Goal: Information Seeking & Learning: Learn about a topic

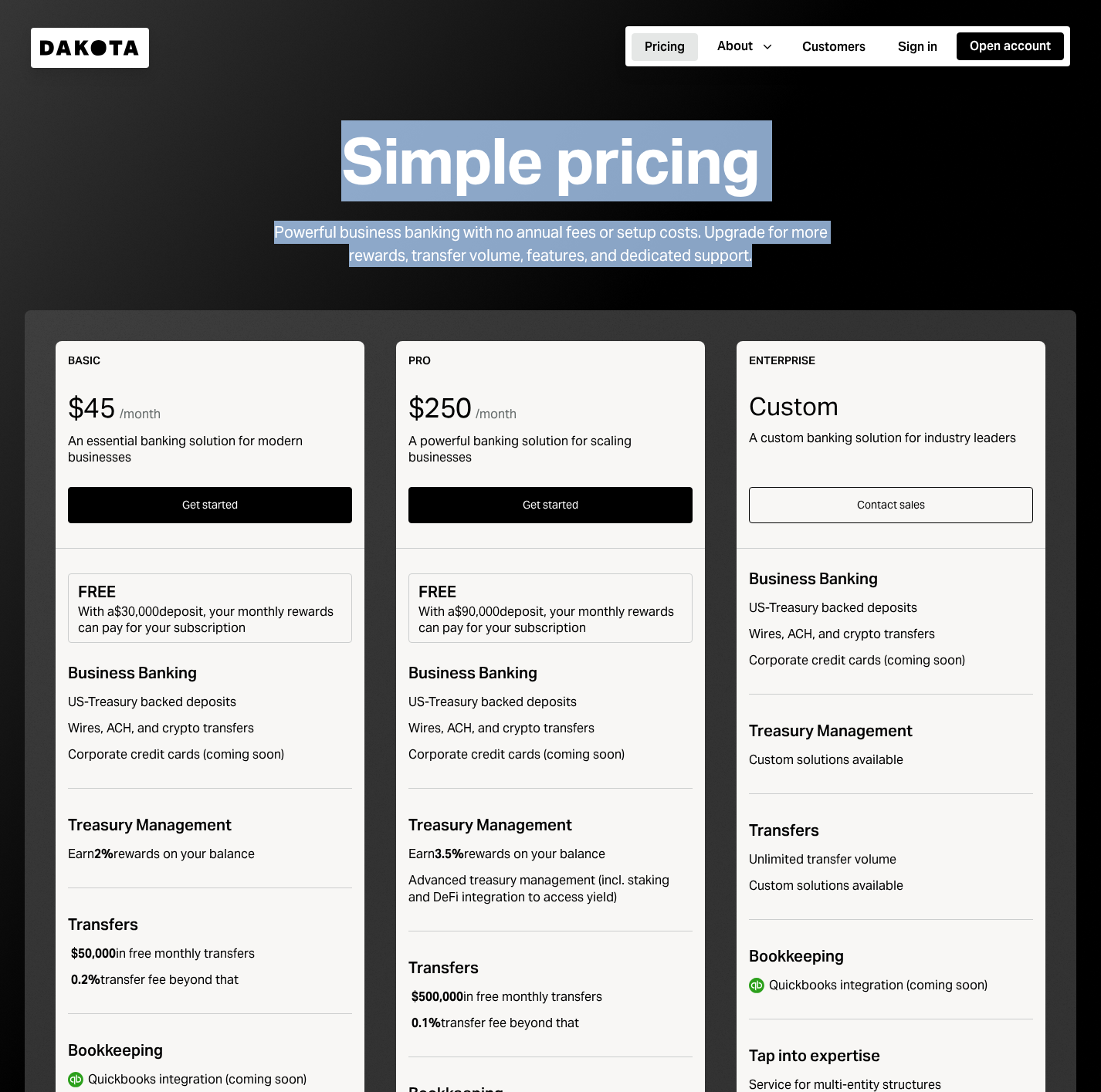
drag, startPoint x: 354, startPoint y: 165, endPoint x: 791, endPoint y: 247, distance: 444.6
click at [791, 247] on div "Simple pricing Powerful business banking with no annual fees or setup costs. Up…" at bounding box center [550, 721] width 1101 height 1239
click at [768, 263] on div "Powerful business banking with no annual fees or setup costs. Upgrade for more …" at bounding box center [550, 244] width 593 height 47
drag, startPoint x: 773, startPoint y: 257, endPoint x: 378, endPoint y: 151, distance: 409.0
click at [376, 151] on div "Simple pricing Powerful business banking with no annual fees or setup costs. Up…" at bounding box center [550, 721] width 1101 height 1239
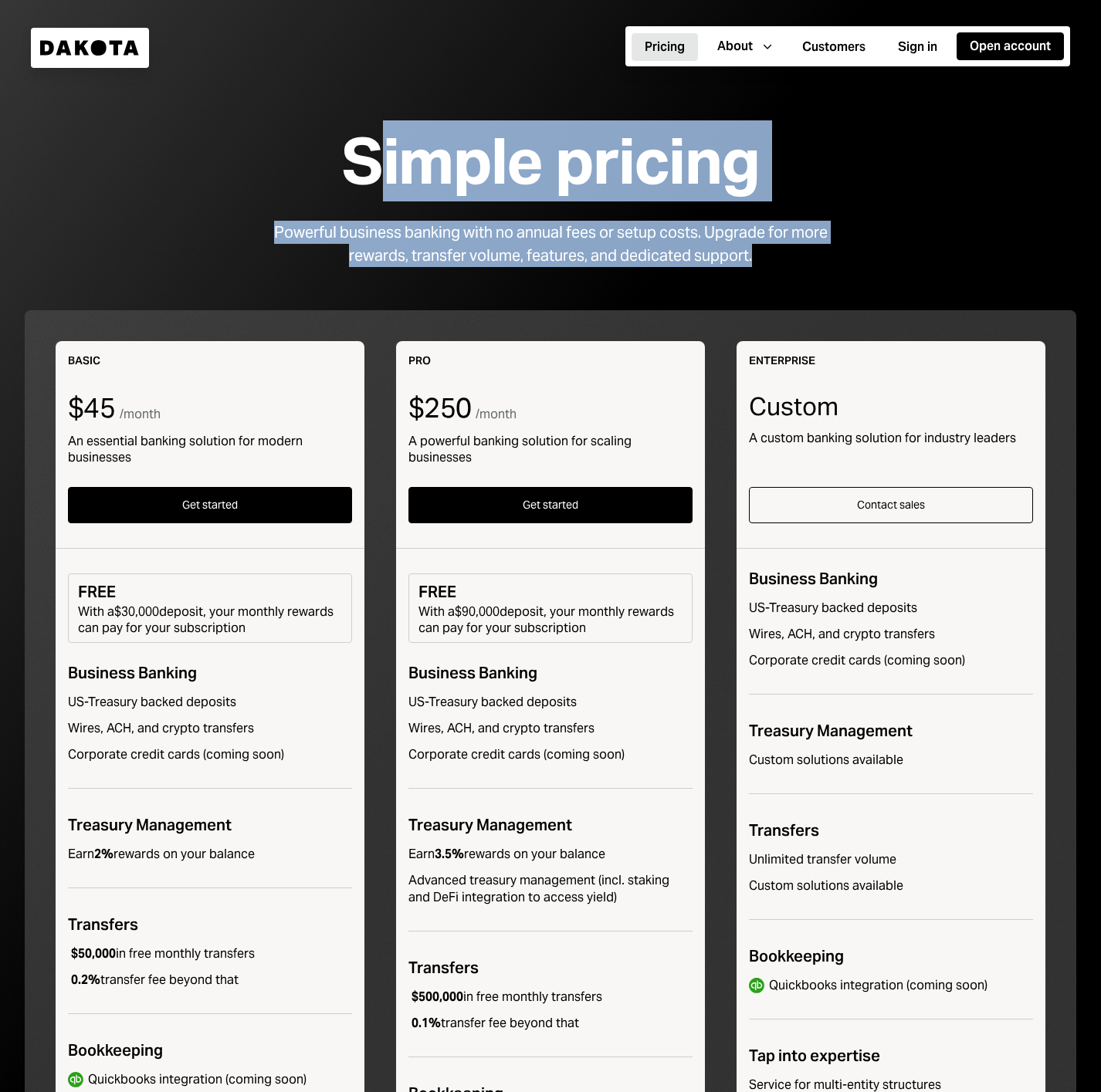
click at [435, 168] on div "Simple pricing" at bounding box center [550, 162] width 418 height 69
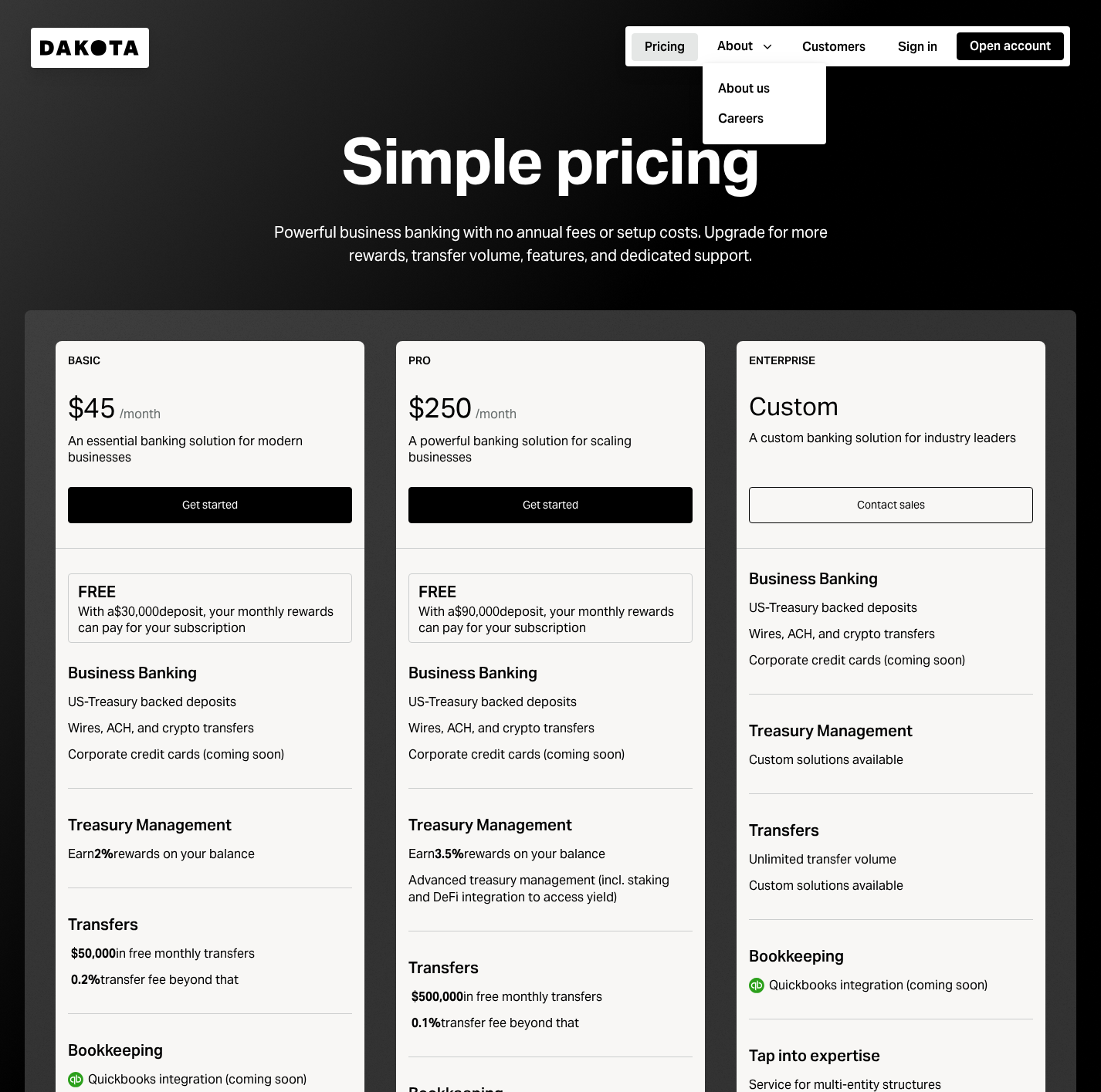
click at [514, 146] on div "Simple pricing" at bounding box center [550, 162] width 418 height 69
click at [418, 184] on div "Simple pricing" at bounding box center [550, 162] width 418 height 69
click at [819, 58] on button "Customers" at bounding box center [834, 47] width 90 height 28
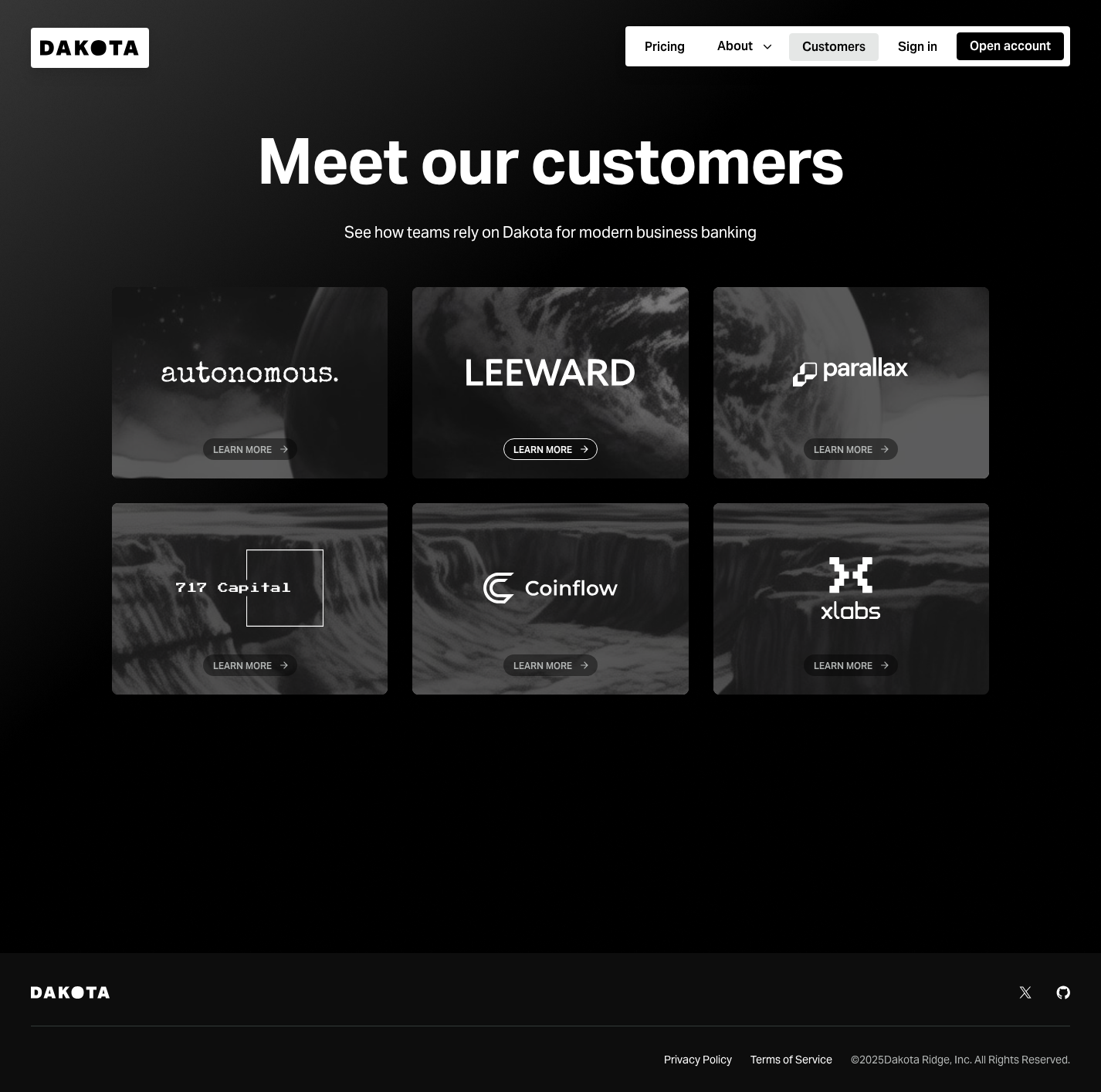
click at [545, 336] on div at bounding box center [550, 382] width 275 height 192
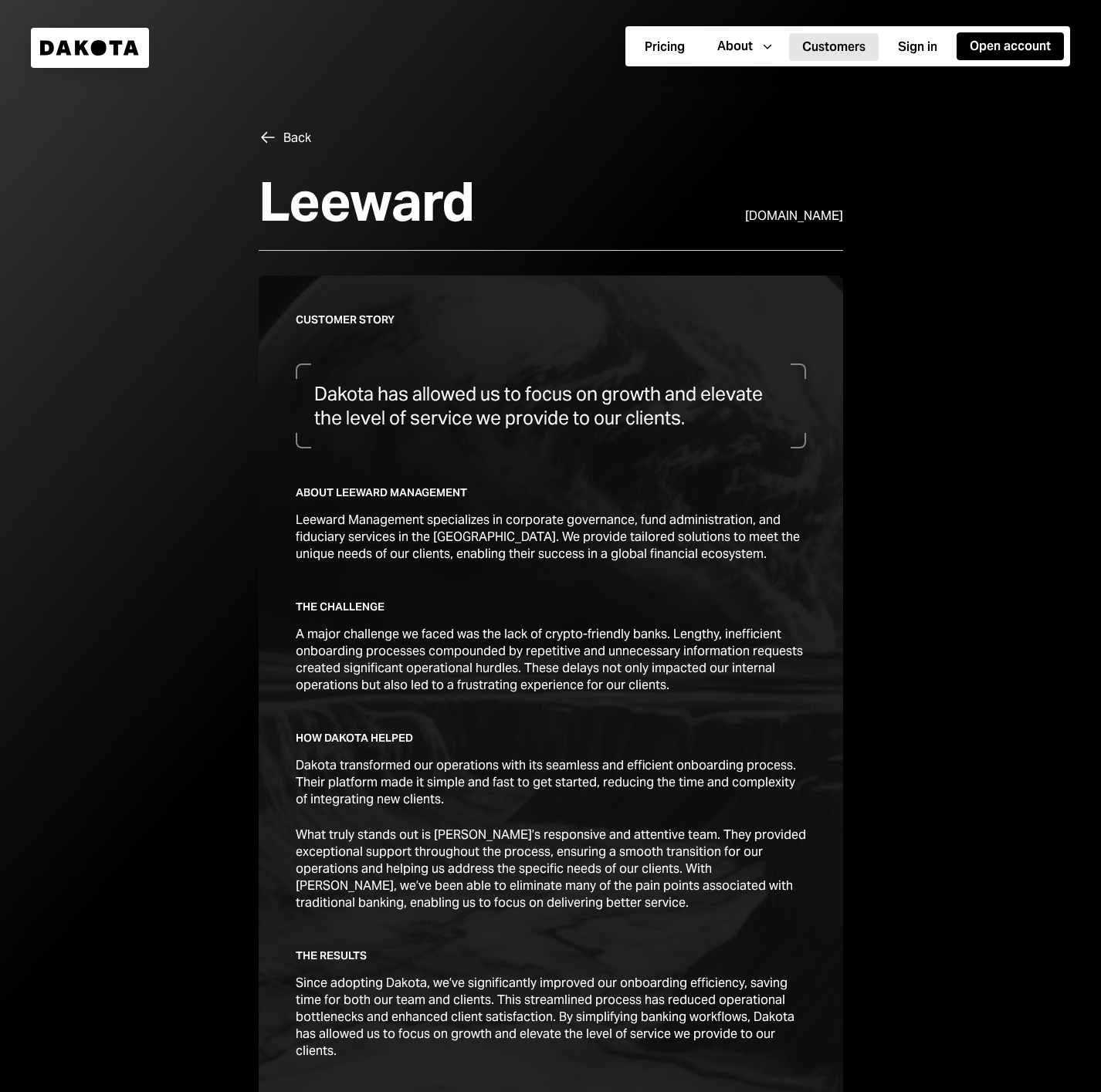
click at [557, 449] on div "Customer story Dakota has allowed us to focus on growth and elevate the level o…" at bounding box center [550, 722] width 510 height 821
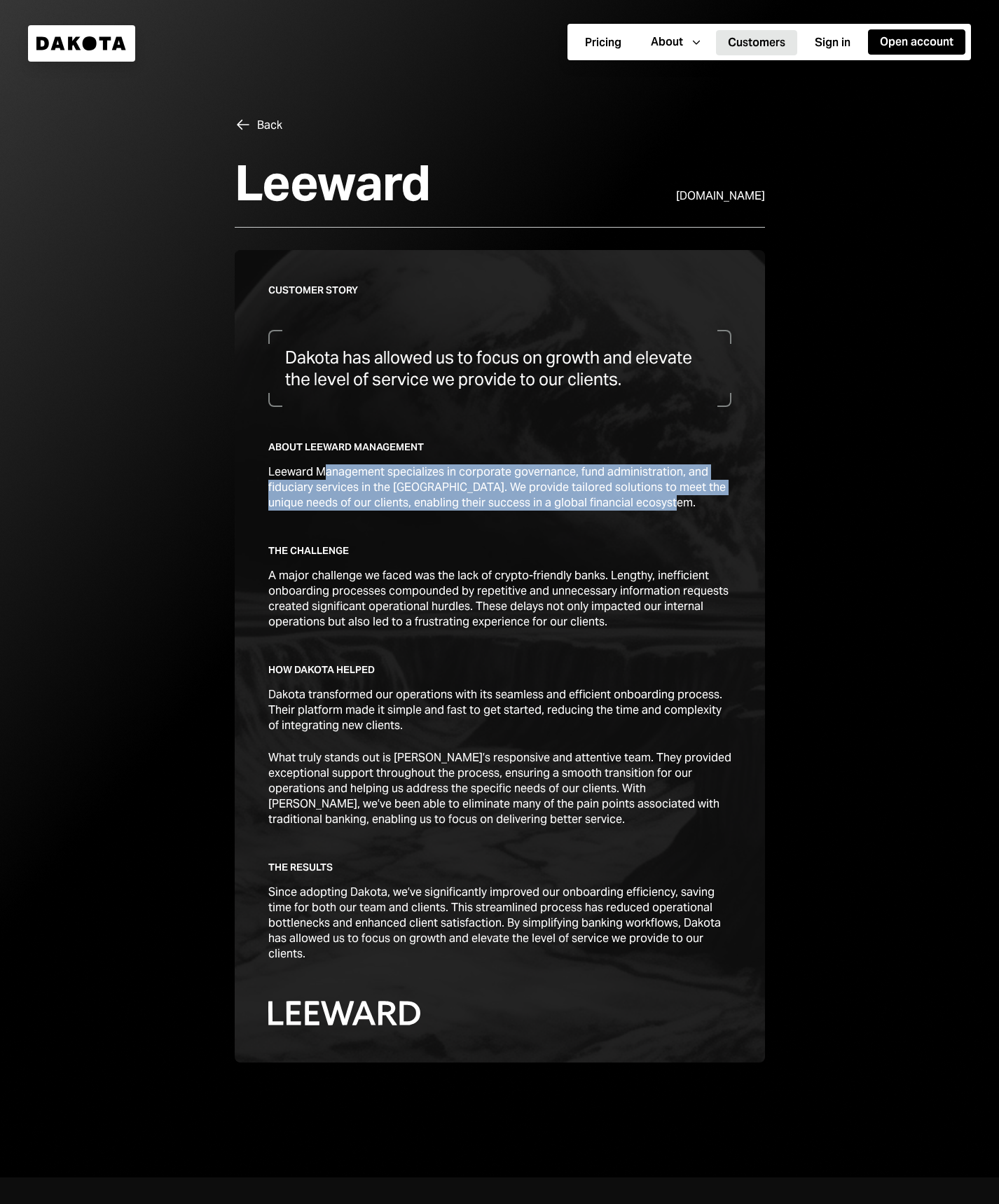
drag, startPoint x: 326, startPoint y: 472, endPoint x: 701, endPoint y: 510, distance: 376.9
click at [701, 510] on div "Leeward Management specializes in corporate governance, fund administration, an…" at bounding box center [499, 487] width 463 height 47
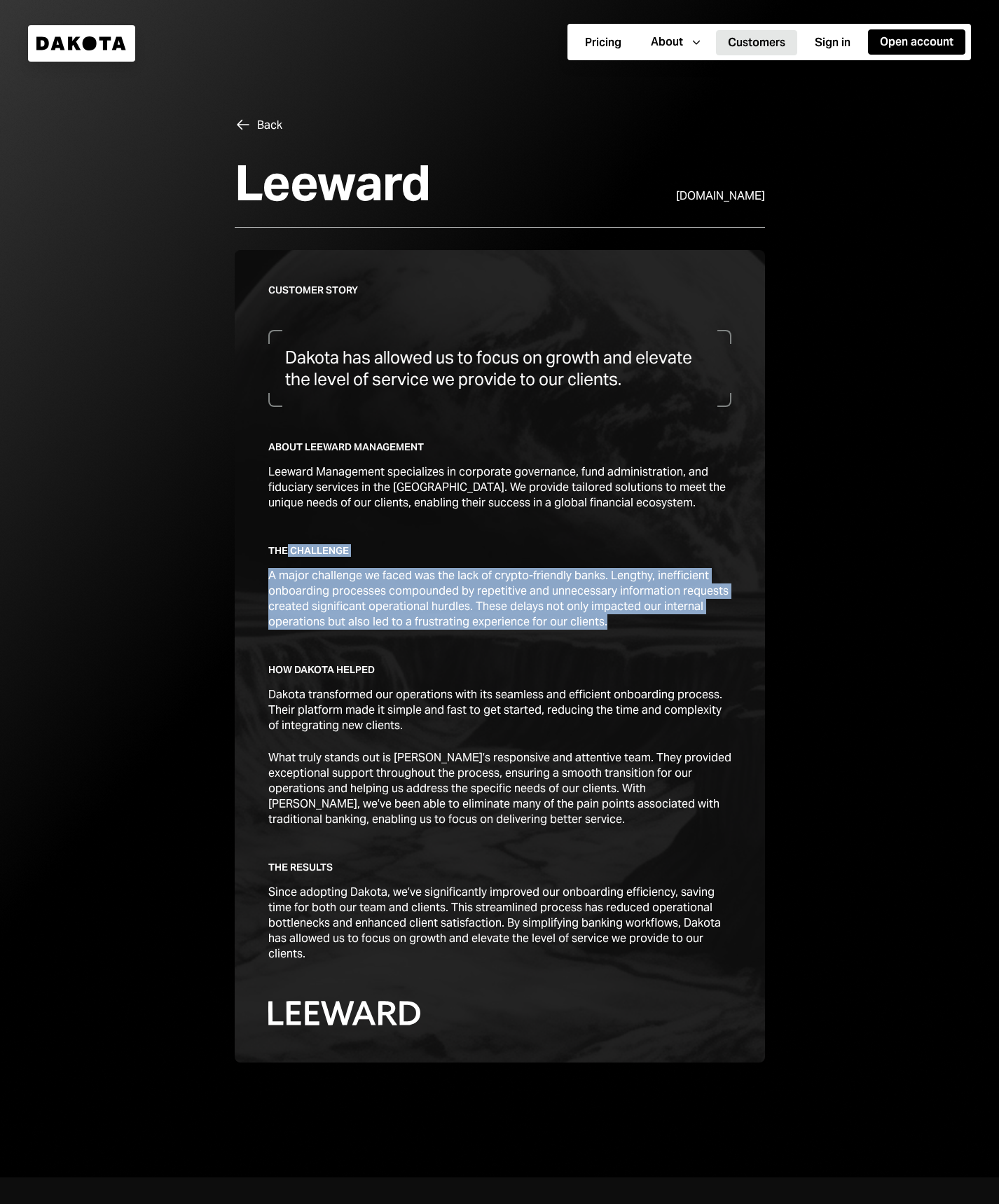
drag, startPoint x: 285, startPoint y: 548, endPoint x: 626, endPoint y: 621, distance: 348.7
click at [626, 621] on div "The Challenge A major challenge we faced was the lack of crypto-friendly banks.…" at bounding box center [499, 586] width 463 height 85
click at [626, 621] on div "A major challenge we faced was the lack of crypto-friendly banks. Lengthy, inef…" at bounding box center [499, 599] width 463 height 62
drag, startPoint x: 639, startPoint y: 621, endPoint x: 271, endPoint y: 550, distance: 374.8
click at [271, 550] on div "The Challenge A major challenge we faced was the lack of crypto-friendly banks.…" at bounding box center [499, 586] width 463 height 85
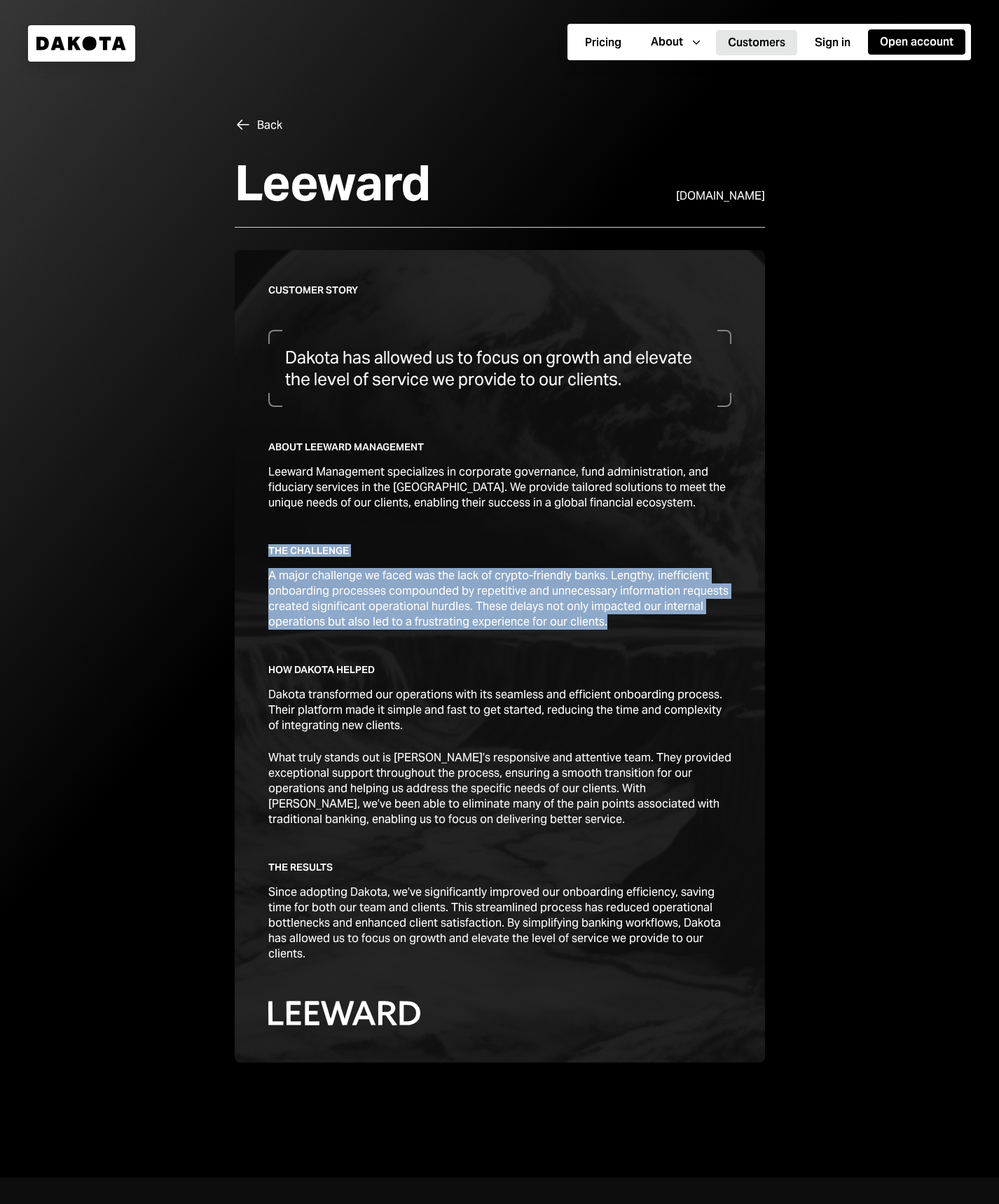
drag, startPoint x: 268, startPoint y: 548, endPoint x: 628, endPoint y: 618, distance: 366.7
click at [628, 618] on div "The Challenge A major challenge we faced was the lack of crypto-friendly banks.…" at bounding box center [499, 586] width 463 height 85
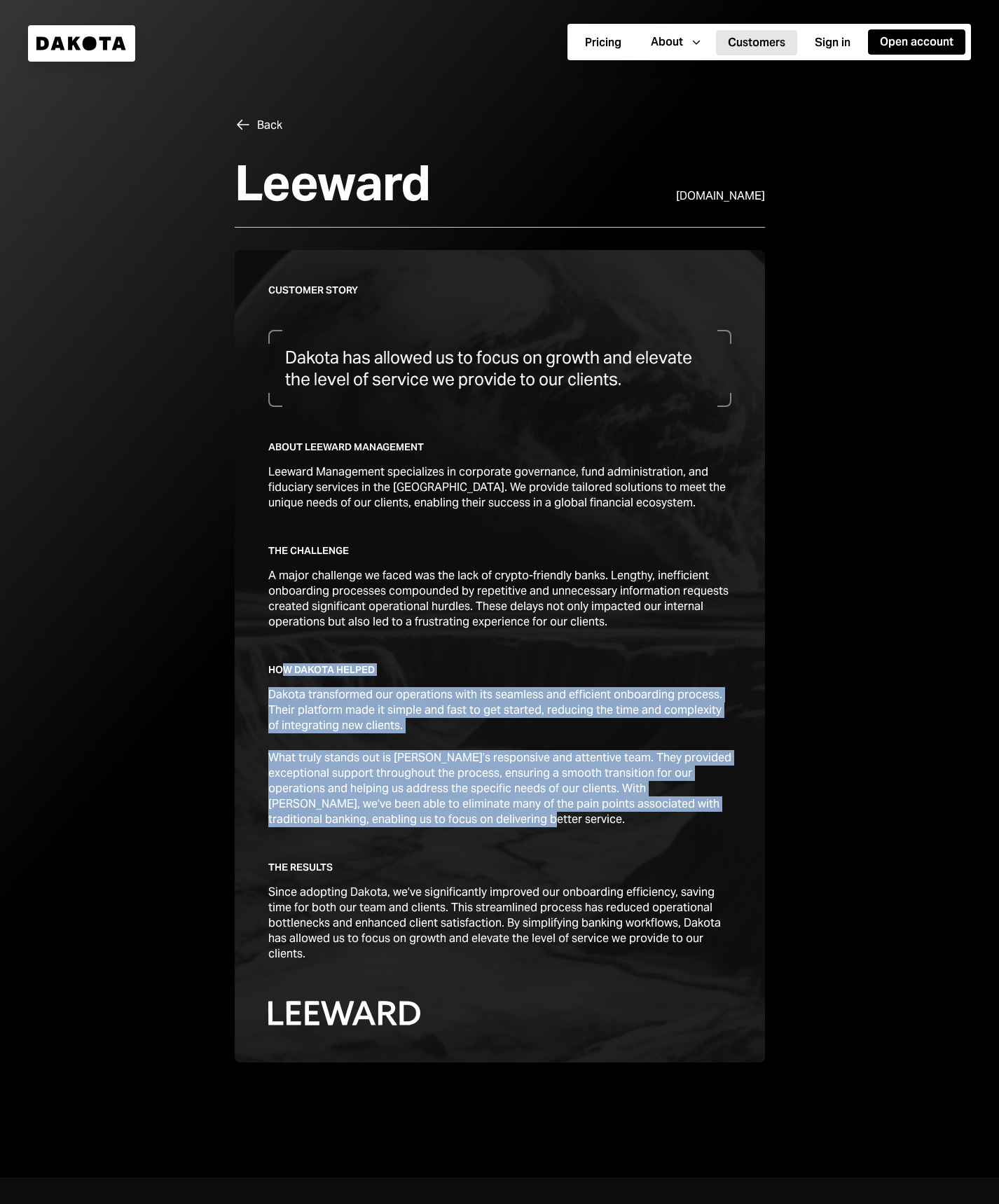
drag, startPoint x: 279, startPoint y: 673, endPoint x: 439, endPoint y: 823, distance: 219.3
click at [439, 823] on div "Customer story Dakota has allowed us to focus on growth and elevate the level o…" at bounding box center [499, 656] width 463 height 745
click at [439, 823] on div "What truly stands out is [PERSON_NAME]’s responsive and attentive team. They pr…" at bounding box center [499, 789] width 463 height 77
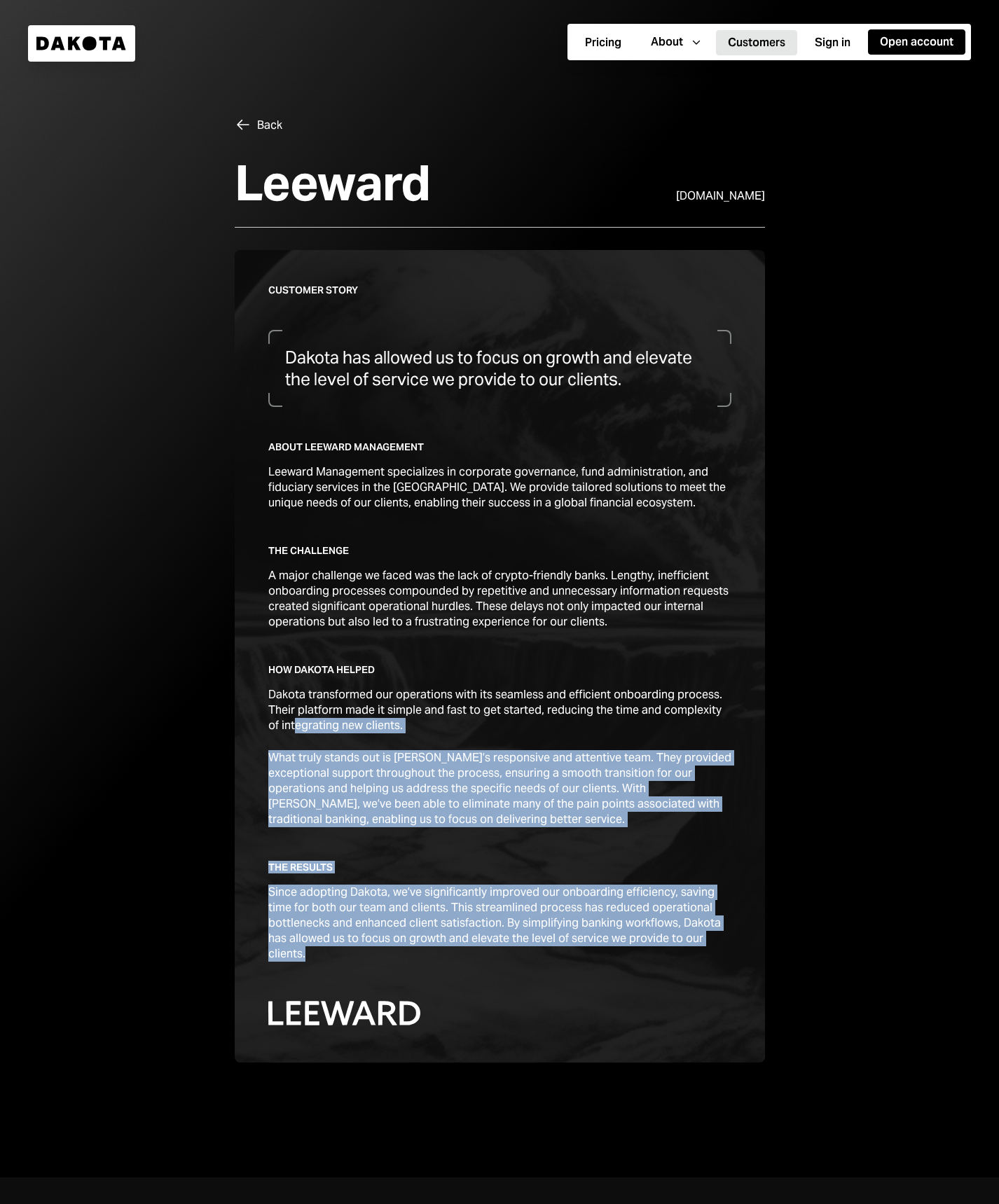
drag, startPoint x: 729, startPoint y: 942, endPoint x: 282, endPoint y: 721, distance: 498.6
click at [283, 721] on div "Customer story Dakota has allowed us to focus on growth and elevate the level o…" at bounding box center [499, 656] width 463 height 745
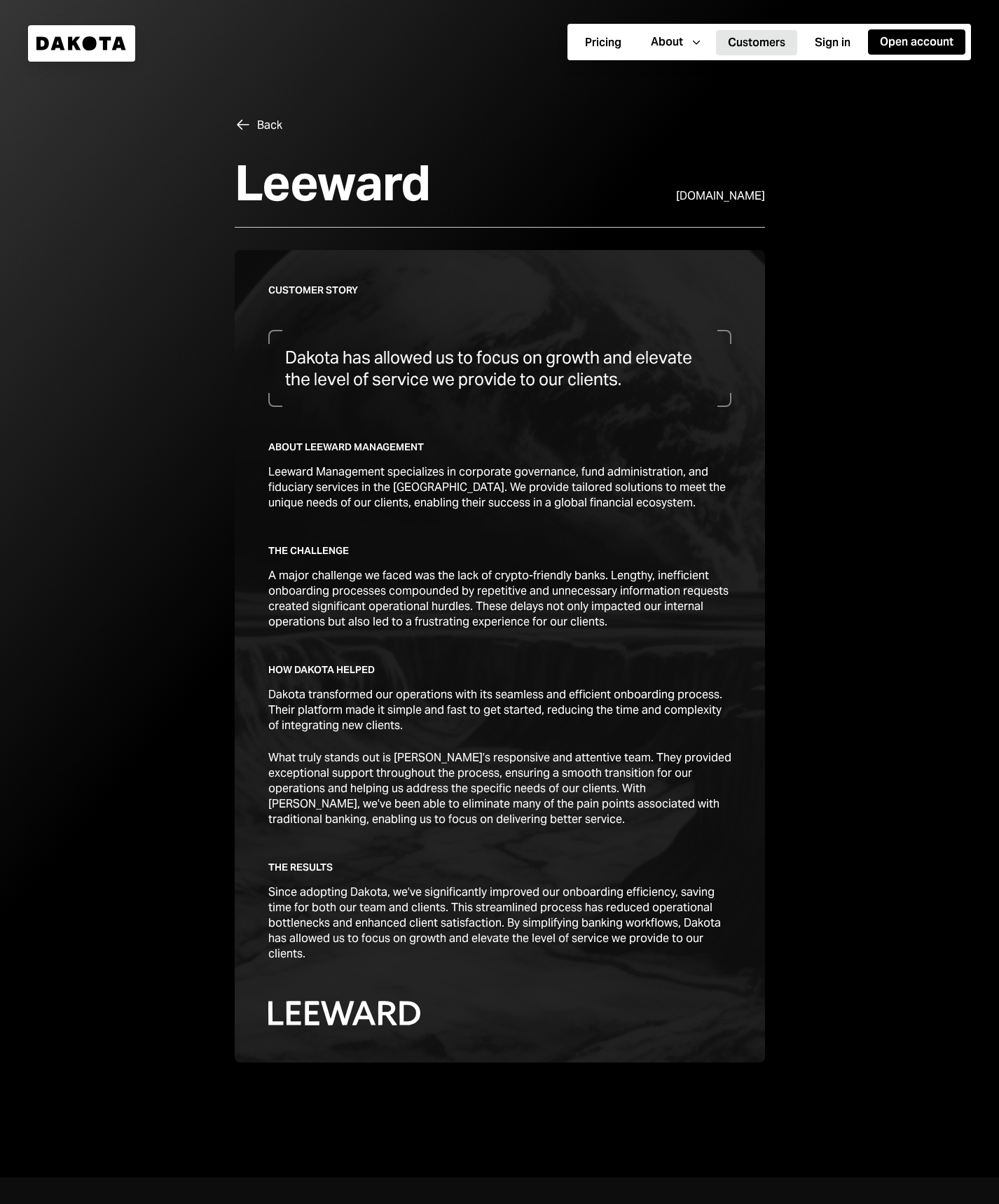
click at [265, 620] on div at bounding box center [499, 656] width 530 height 812
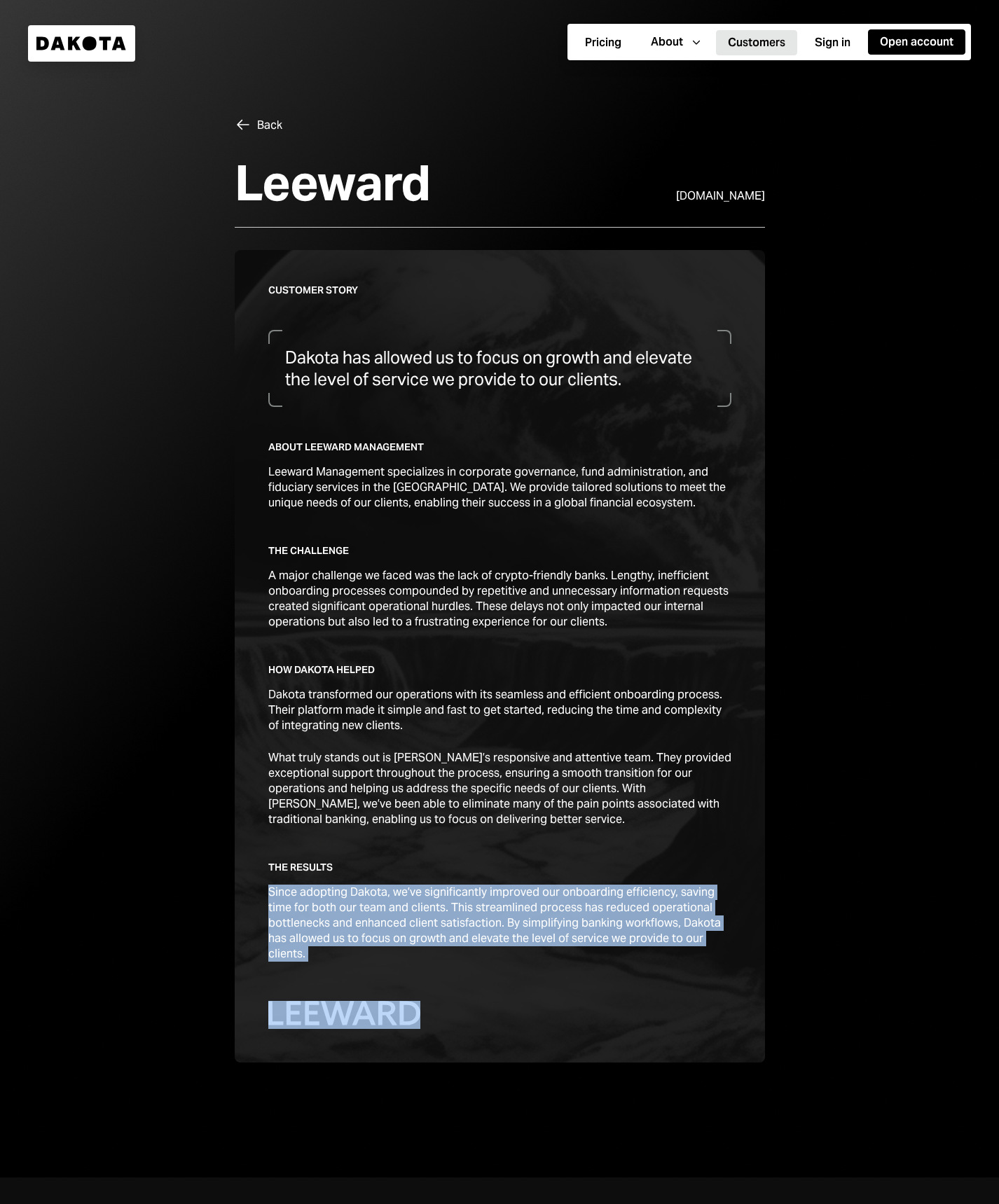
drag, startPoint x: 265, startPoint y: 620, endPoint x: 585, endPoint y: 835, distance: 385.5
click at [585, 835] on div "Customer story Dakota has allowed us to focus on growth and elevate the level o…" at bounding box center [499, 656] width 530 height 812
drag, startPoint x: 577, startPoint y: 853, endPoint x: 569, endPoint y: 863, distance: 12.8
click at [577, 853] on div "Customer story Dakota has allowed us to focus on growth and elevate the level o…" at bounding box center [499, 656] width 463 height 745
click at [443, 927] on div "Since adopting Dakota, we’ve significantly improved our onboarding efficiency, …" at bounding box center [499, 923] width 463 height 77
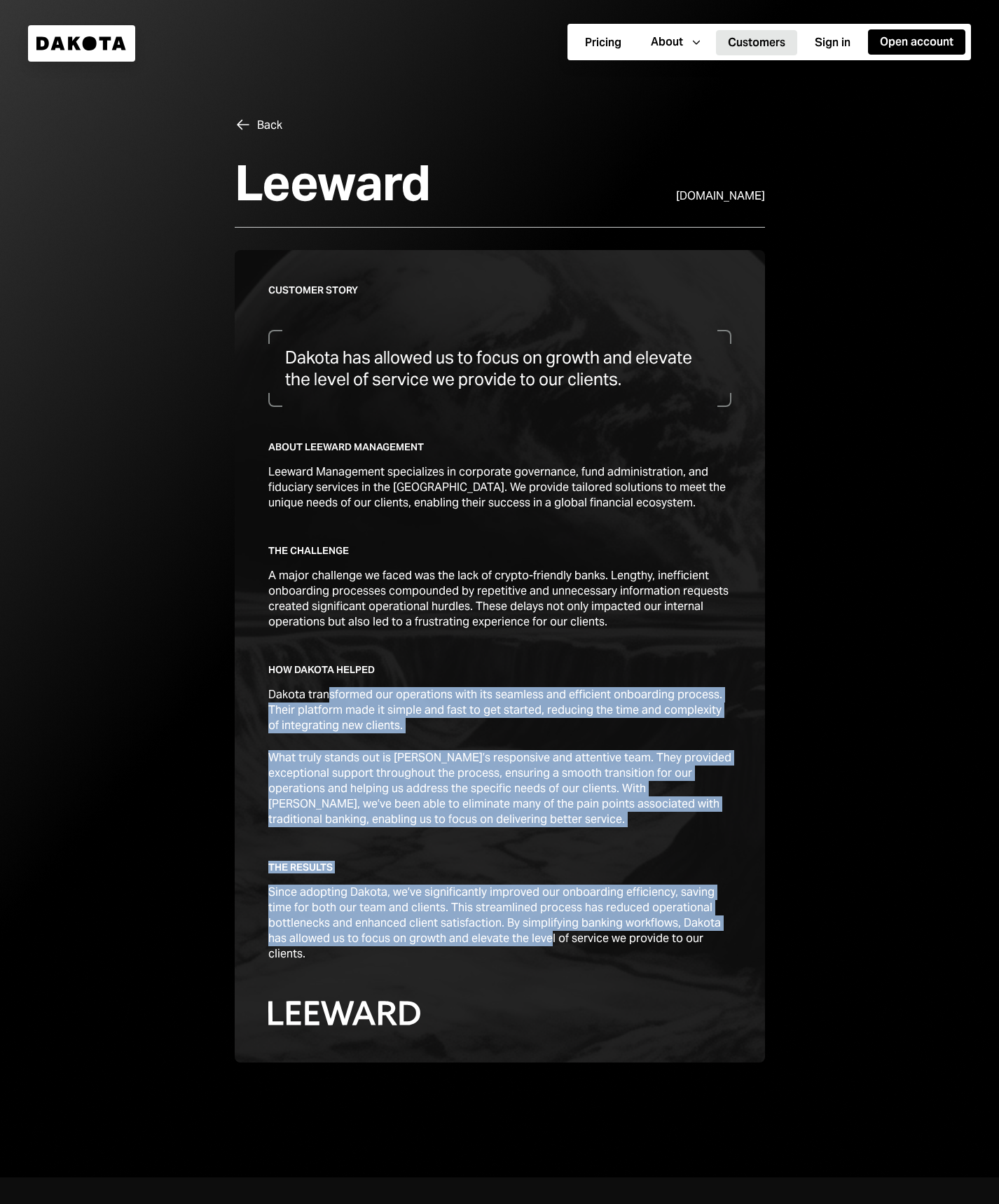
drag, startPoint x: 530, startPoint y: 929, endPoint x: 405, endPoint y: 729, distance: 235.8
click at [331, 690] on div "Customer story Dakota has allowed us to focus on growth and elevate the level o…" at bounding box center [499, 656] width 463 height 745
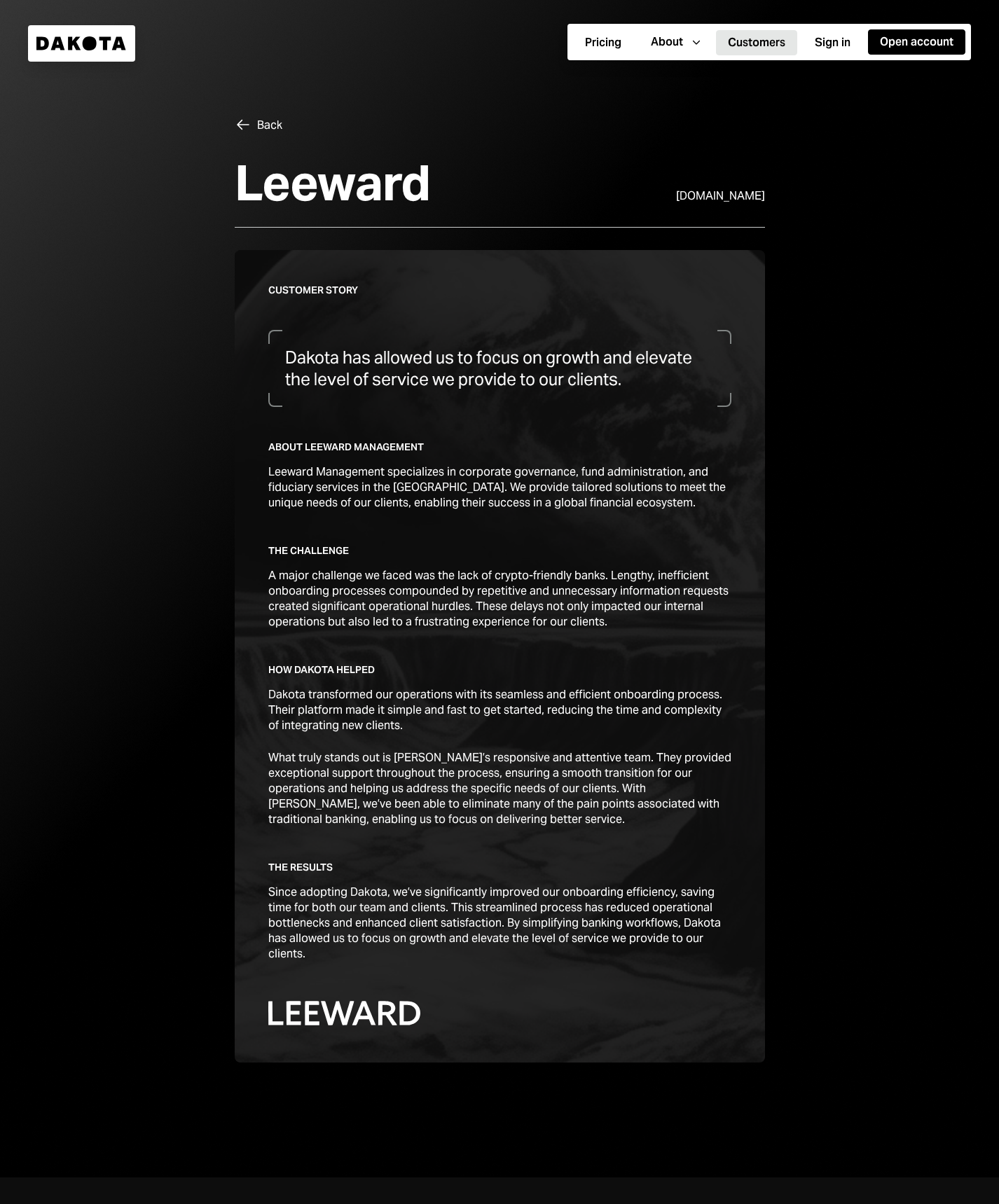
click at [414, 655] on div "Customer story Dakota has allowed us to focus on growth and elevate the level o…" at bounding box center [499, 656] width 463 height 745
click at [253, 124] on div "Left Arrow Back" at bounding box center [258, 125] width 48 height 17
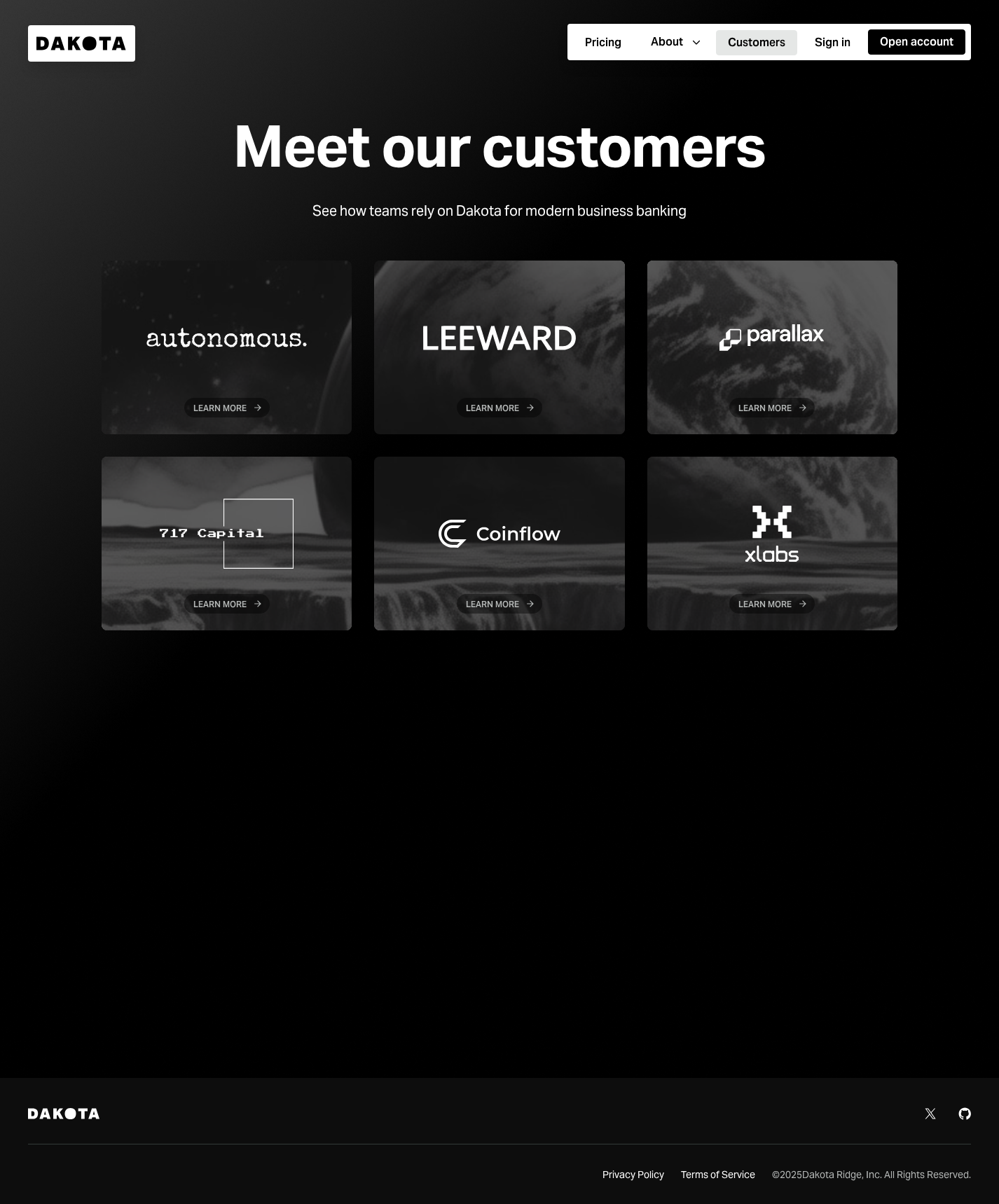
click at [326, 152] on div "Meet our customers" at bounding box center [499, 147] width 532 height 63
click at [606, 42] on button "Pricing" at bounding box center [603, 42] width 60 height 25
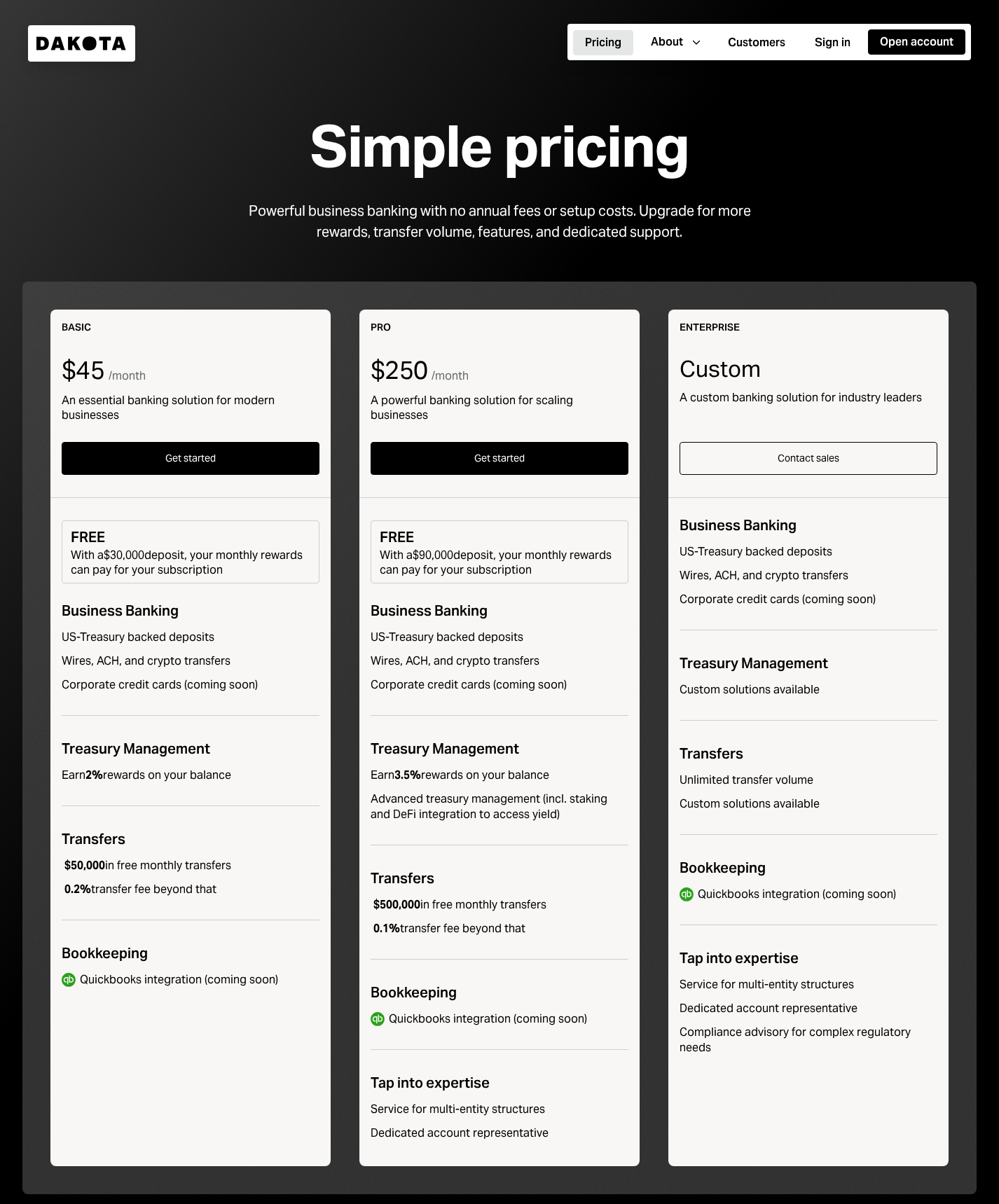
click at [97, 44] on icon "Dakota" at bounding box center [82, 44] width 90 height 14
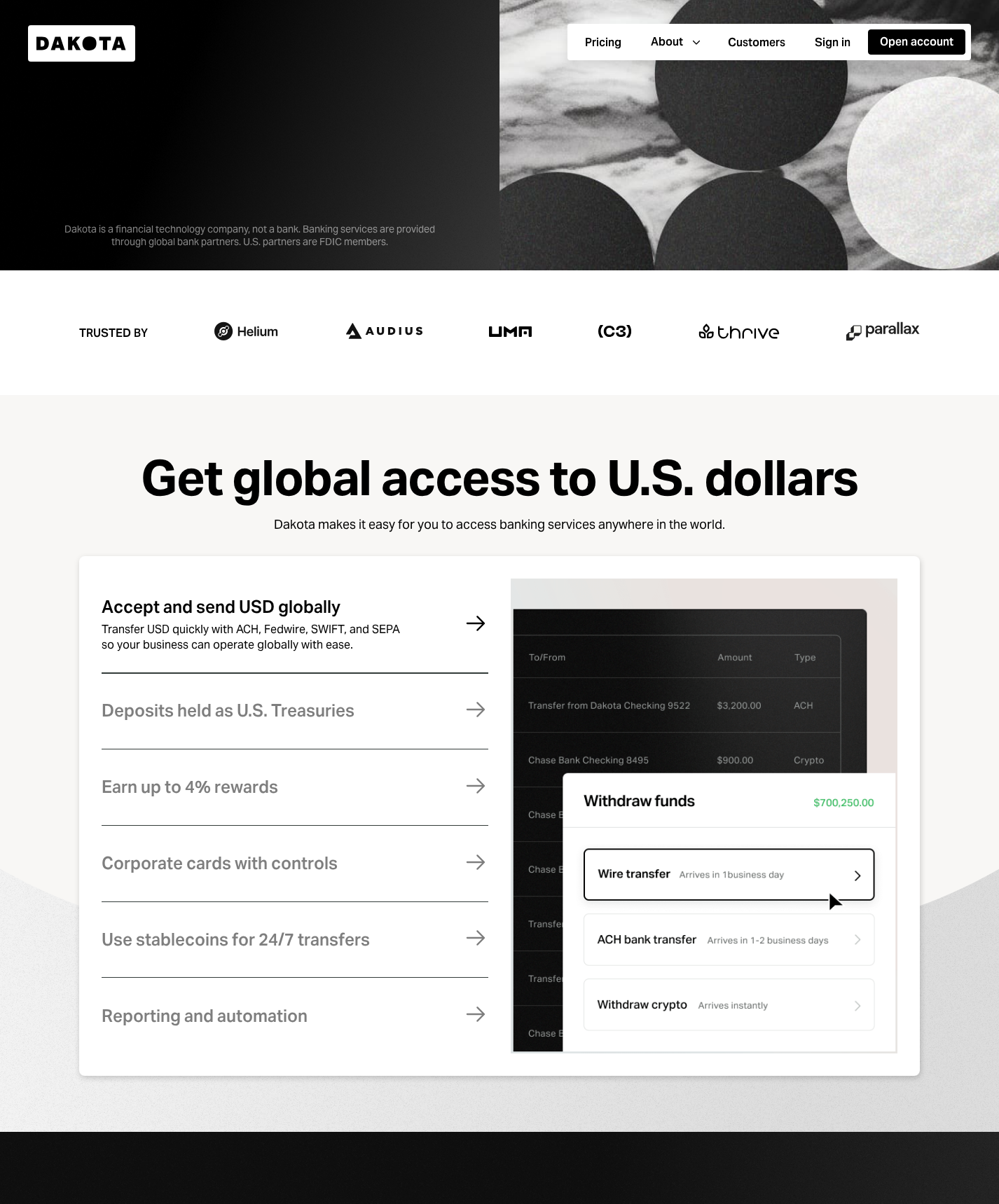
scroll to position [1121, 0]
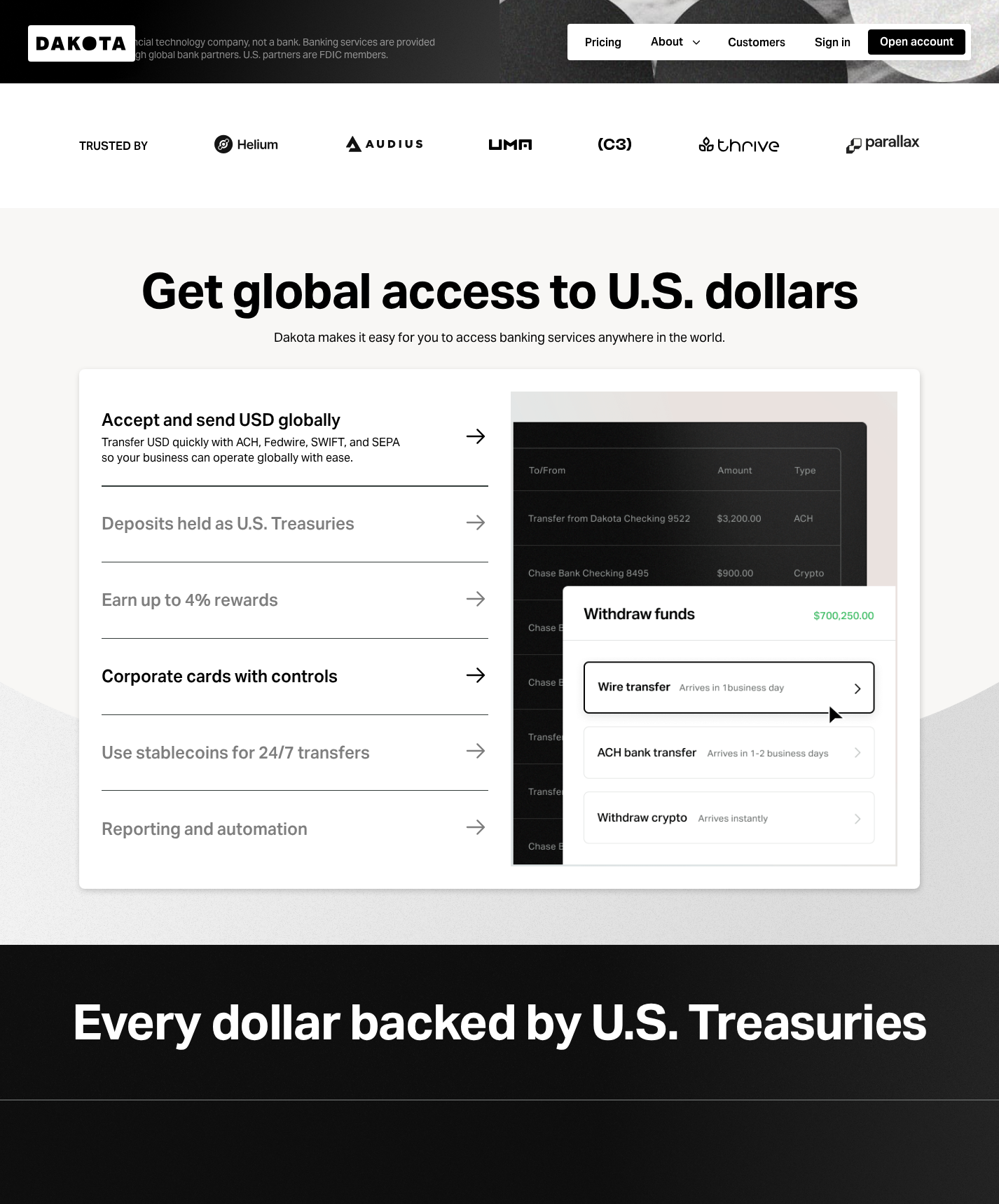
click at [308, 688] on div "Corporate cards with controls Manage expenses effortlessly with virtual and phy…" at bounding box center [295, 676] width 386 height 57
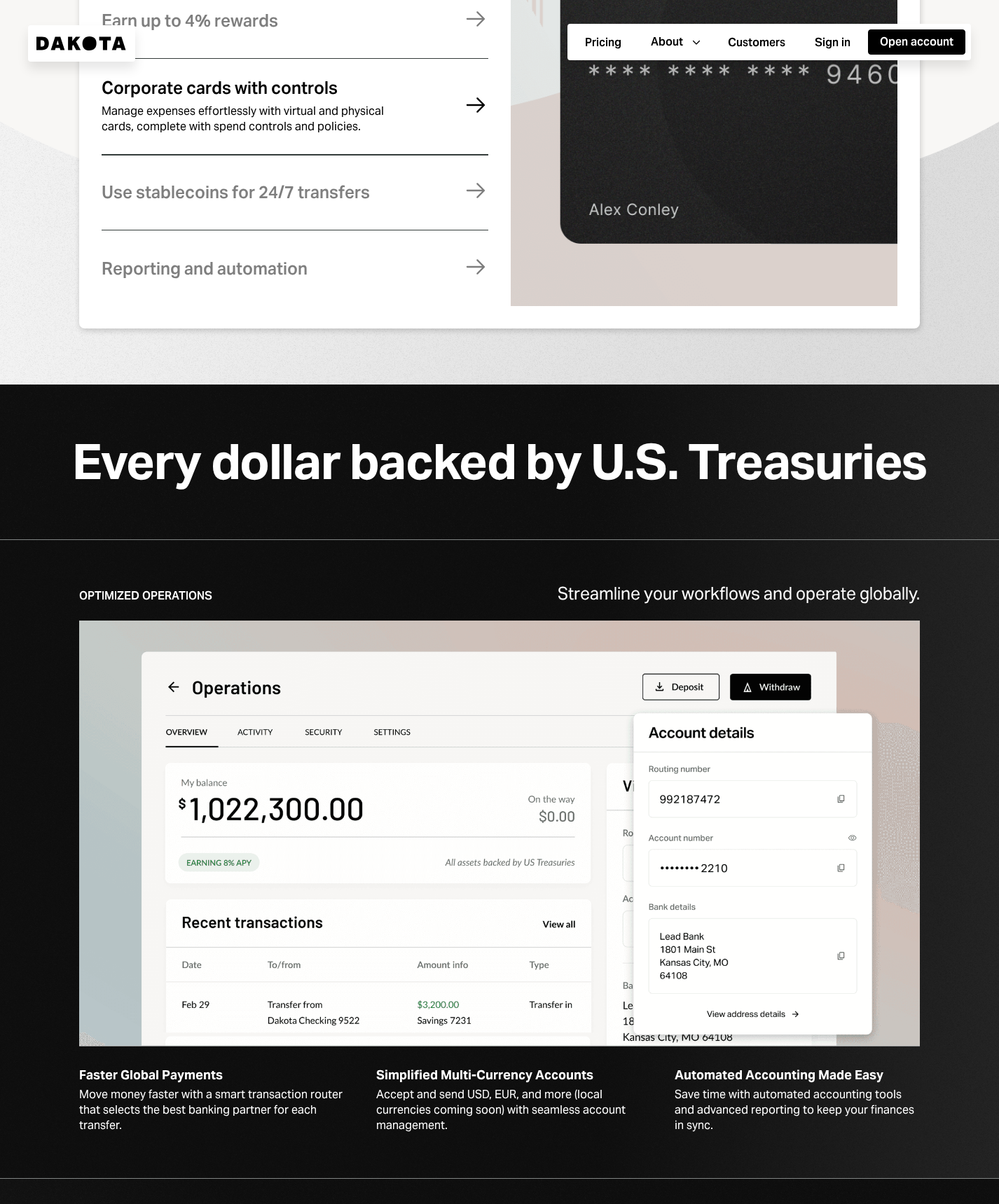
scroll to position [2055, 0]
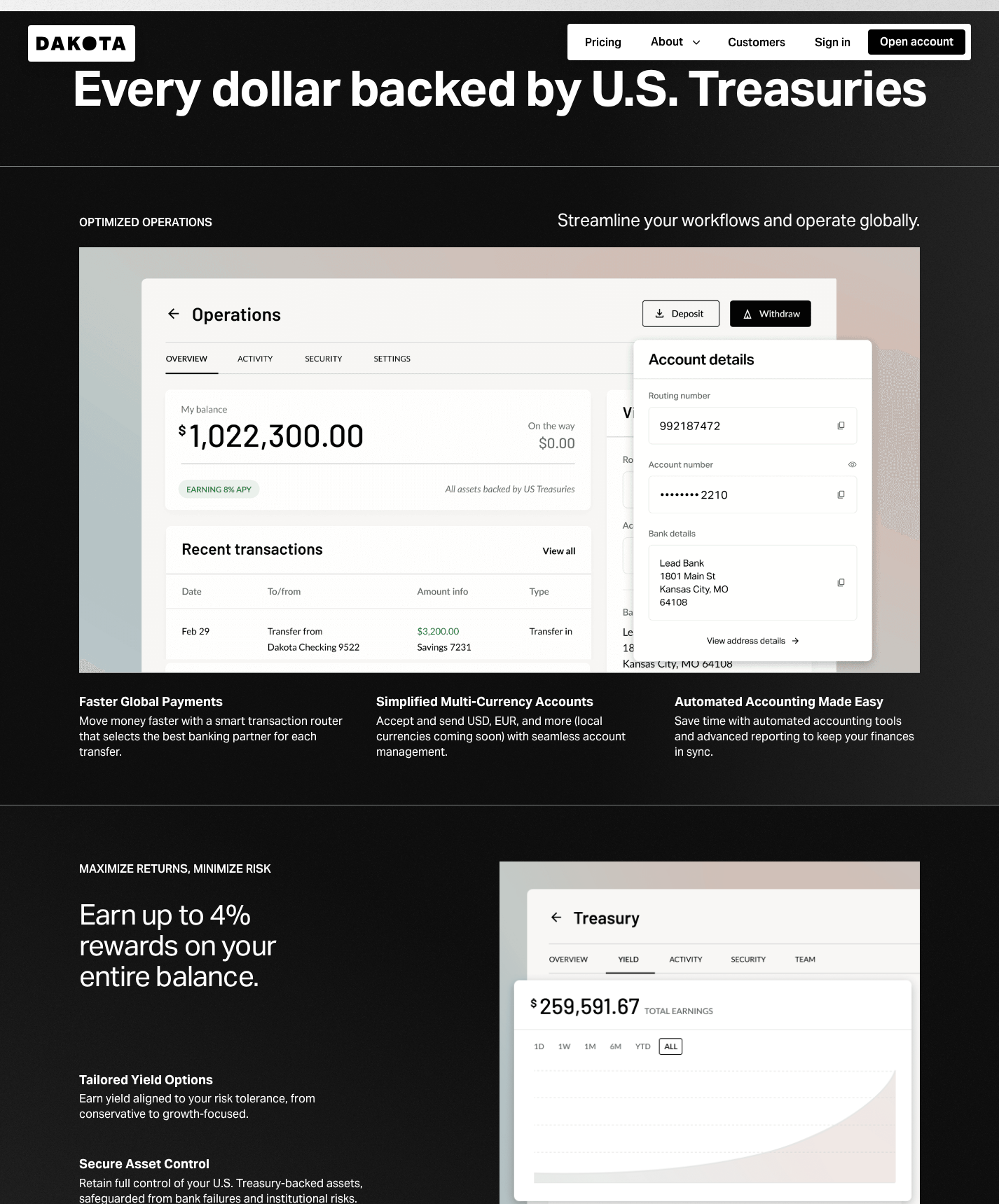
click at [165, 225] on div "Optimized Operations" at bounding box center [146, 223] width 133 height 16
drag, startPoint x: 594, startPoint y: 228, endPoint x: 817, endPoint y: 233, distance: 223.1
click at [817, 233] on div "Optimized Operations Streamline your workflows and operate globally. Faster Glo…" at bounding box center [499, 486] width 841 height 548
click at [802, 218] on div "Streamline your workflows and operate globally." at bounding box center [739, 220] width 362 height 18
drag, startPoint x: 882, startPoint y: 218, endPoint x: 714, endPoint y: 216, distance: 168.0
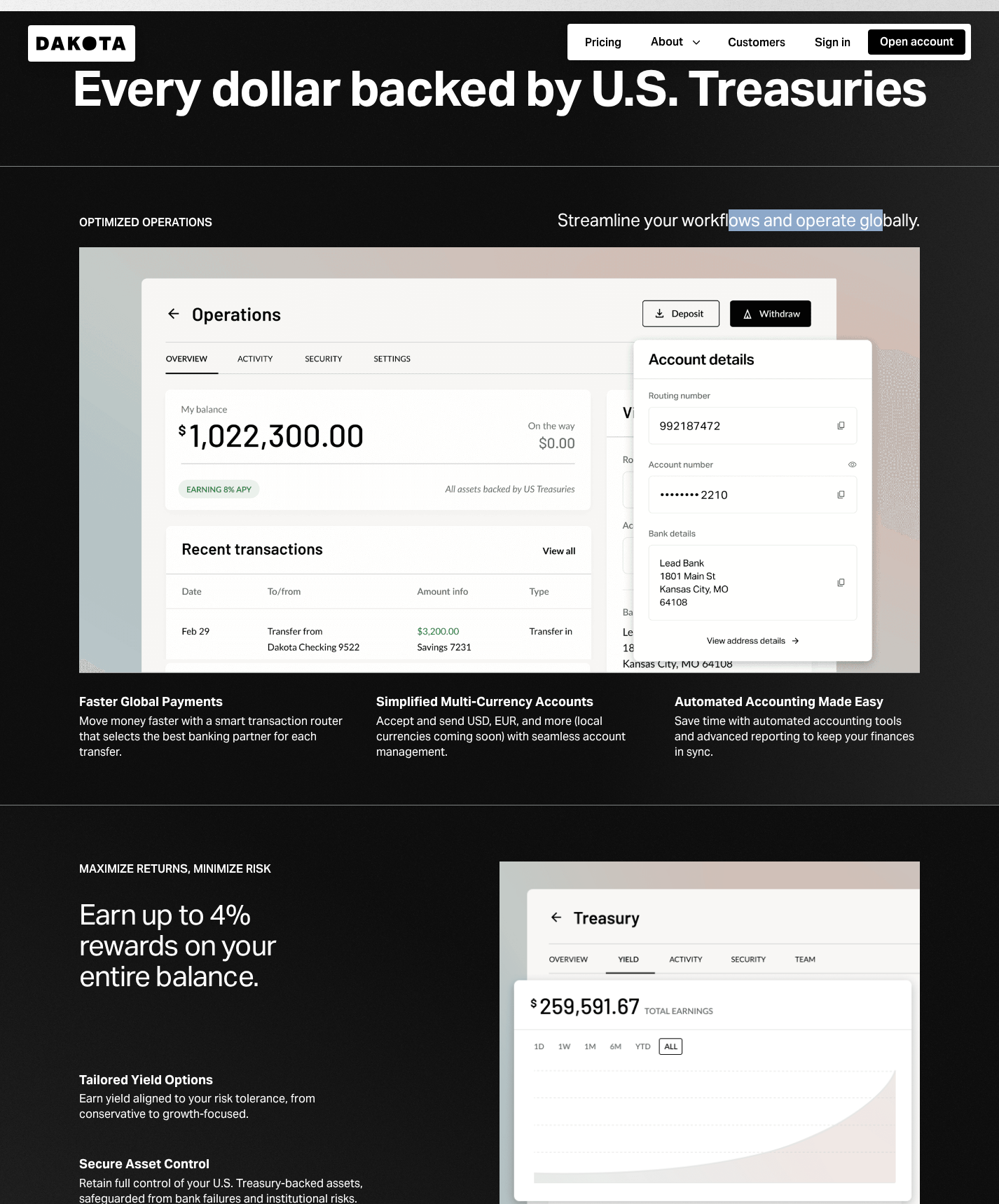
click at [721, 217] on div "Streamline your workflows and operate globally." at bounding box center [739, 220] width 362 height 18
click at [720, 213] on div "Streamline your workflows and operate globally." at bounding box center [739, 220] width 362 height 18
drag, startPoint x: 832, startPoint y: 223, endPoint x: 666, endPoint y: 219, distance: 166.0
click at [678, 220] on div "Streamline your workflows and operate globally." at bounding box center [739, 220] width 362 height 18
drag, startPoint x: 152, startPoint y: 224, endPoint x: 231, endPoint y: 227, distance: 79.1
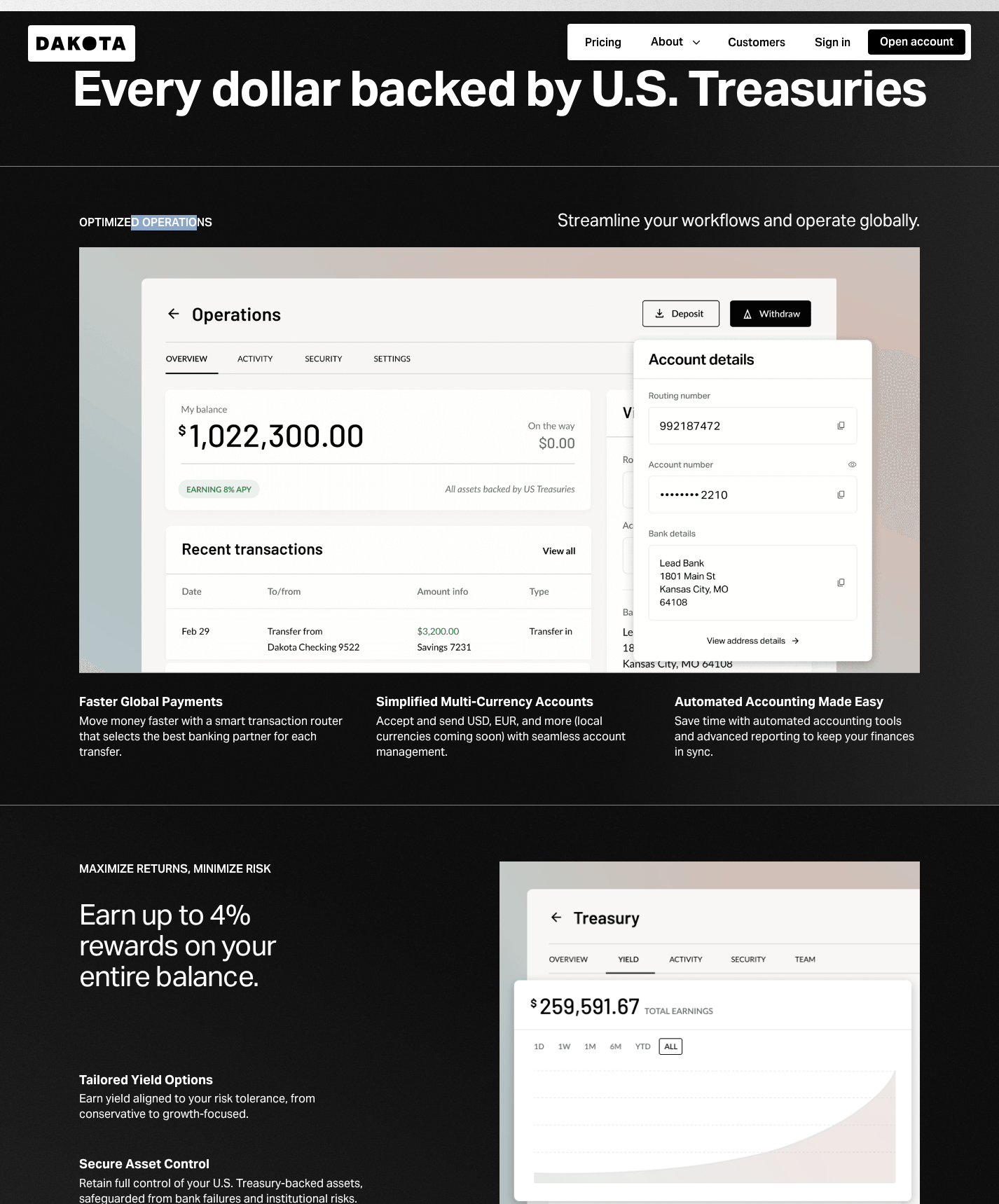
click at [223, 227] on div "Optimized Operations Streamline your workflows and operate globally." at bounding box center [499, 220] width 841 height 18
click at [150, 218] on div "Optimized Operations" at bounding box center [146, 223] width 133 height 16
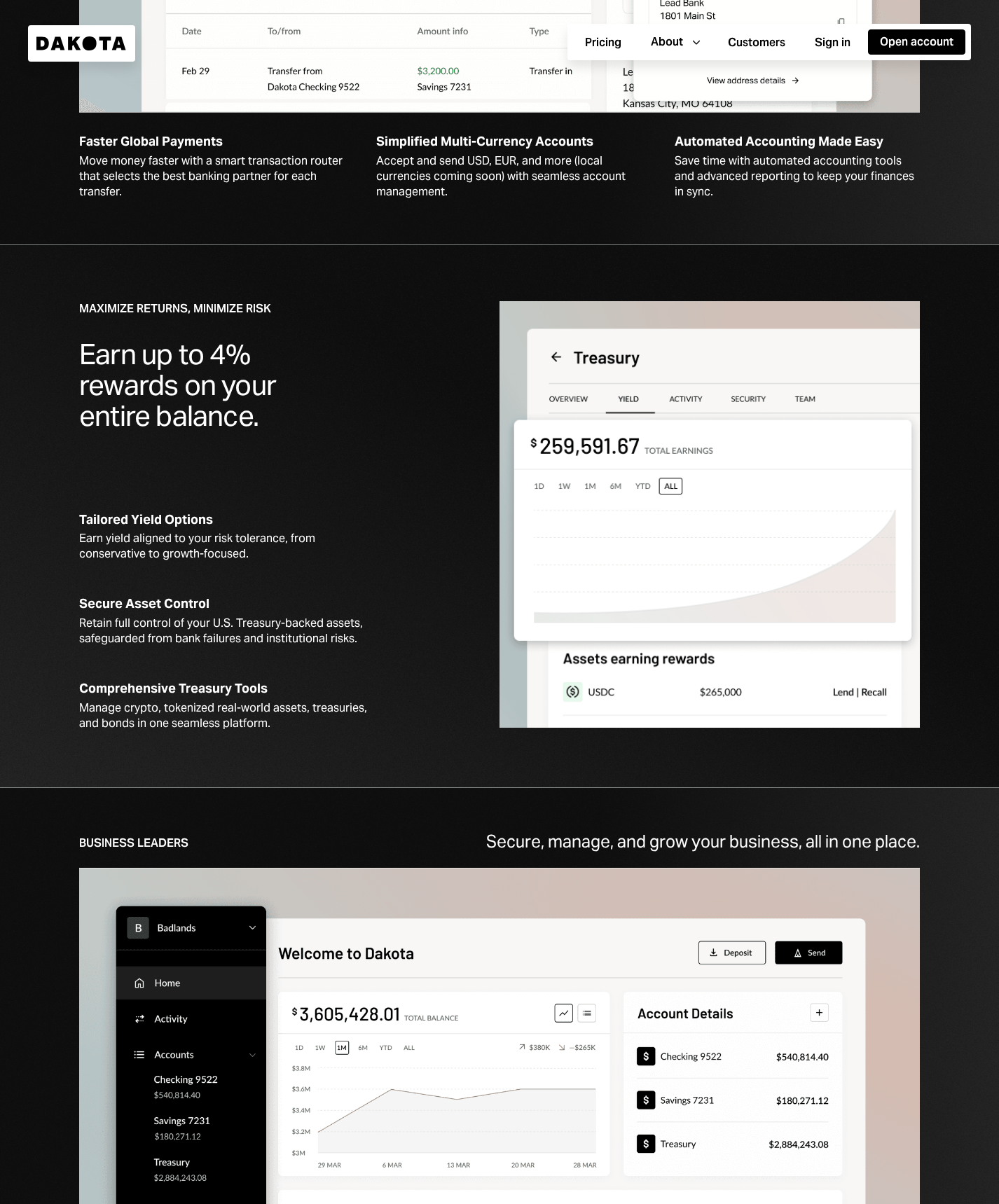
scroll to position [3176, 0]
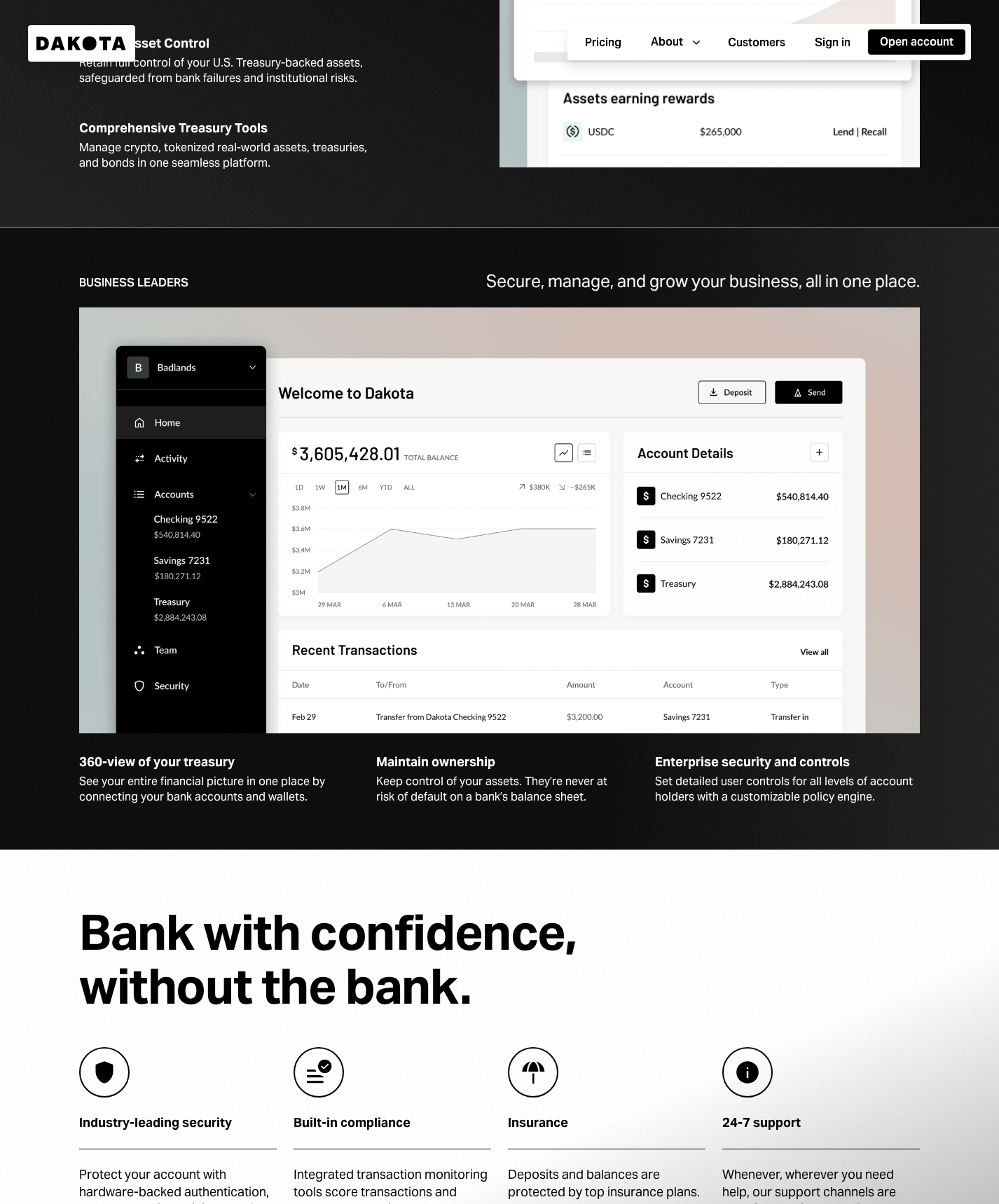
click at [158, 276] on div "Business Leaders" at bounding box center [134, 283] width 109 height 16
drag, startPoint x: 757, startPoint y: 279, endPoint x: 741, endPoint y: 284, distance: 16.8
click at [758, 281] on div "Secure, manage, and grow your business, all in one place." at bounding box center [703, 281] width 434 height 18
click at [606, 283] on div "Secure, manage, and grow your business, all in one place." at bounding box center [703, 281] width 434 height 18
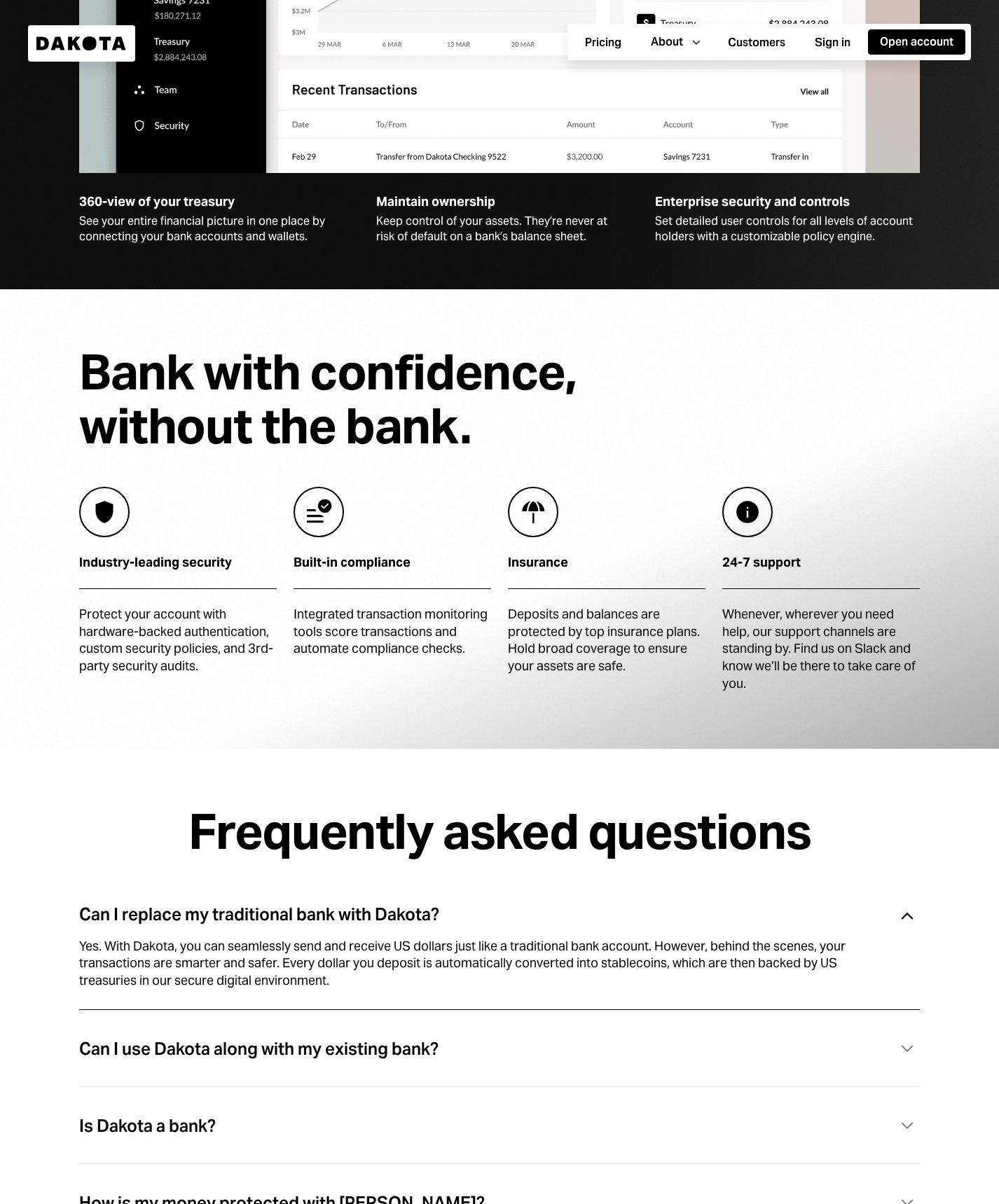
scroll to position [3923, 0]
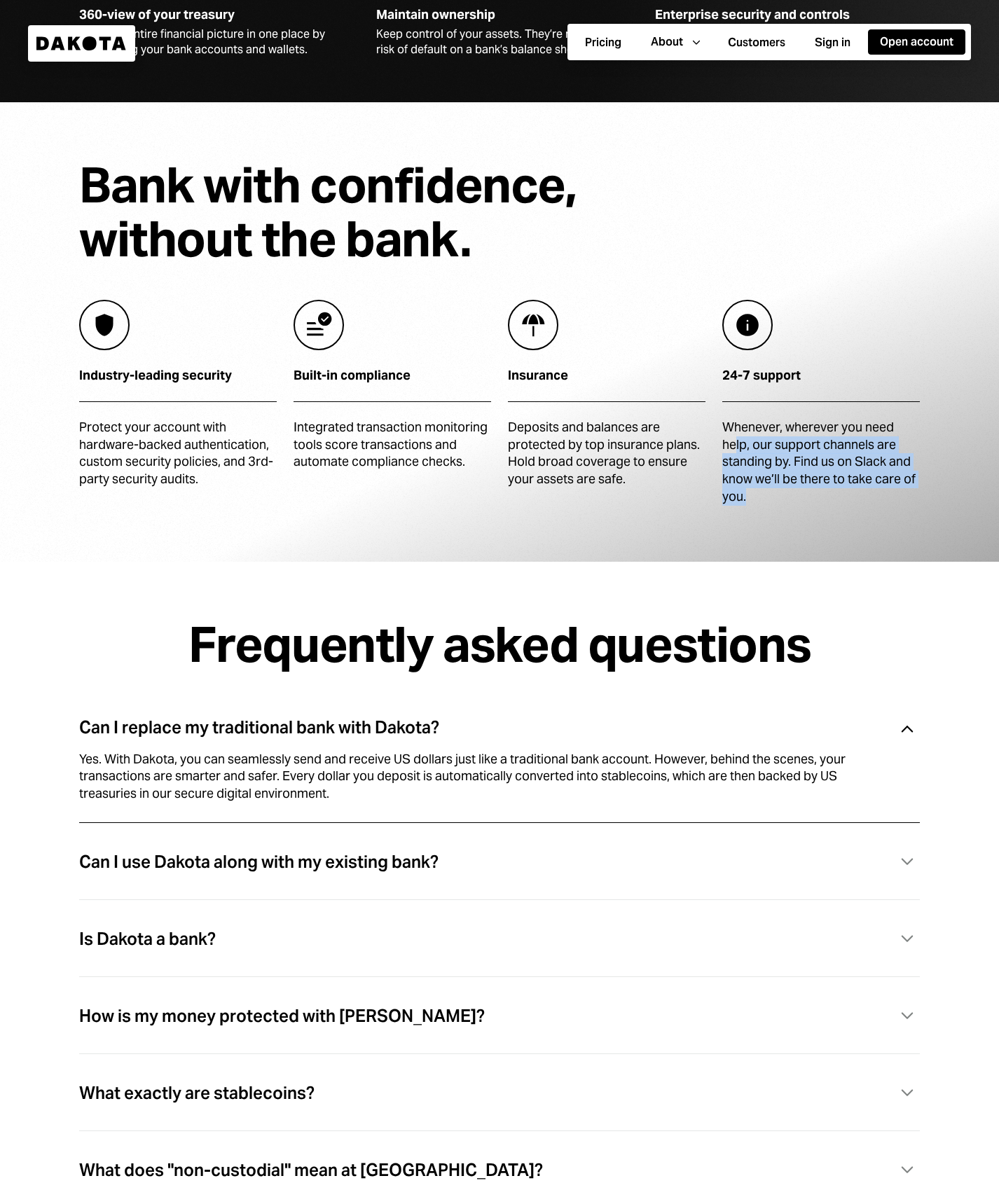
drag, startPoint x: 741, startPoint y: 452, endPoint x: 735, endPoint y: 446, distance: 8.5
click at [735, 446] on div "Whenever, wherever you need help, our support channels are standing by. Find us…" at bounding box center [821, 462] width 198 height 87
click at [565, 419] on div "Deposits and balances are protected by top insurance plans. Hold broad coverage…" at bounding box center [607, 453] width 198 height 69
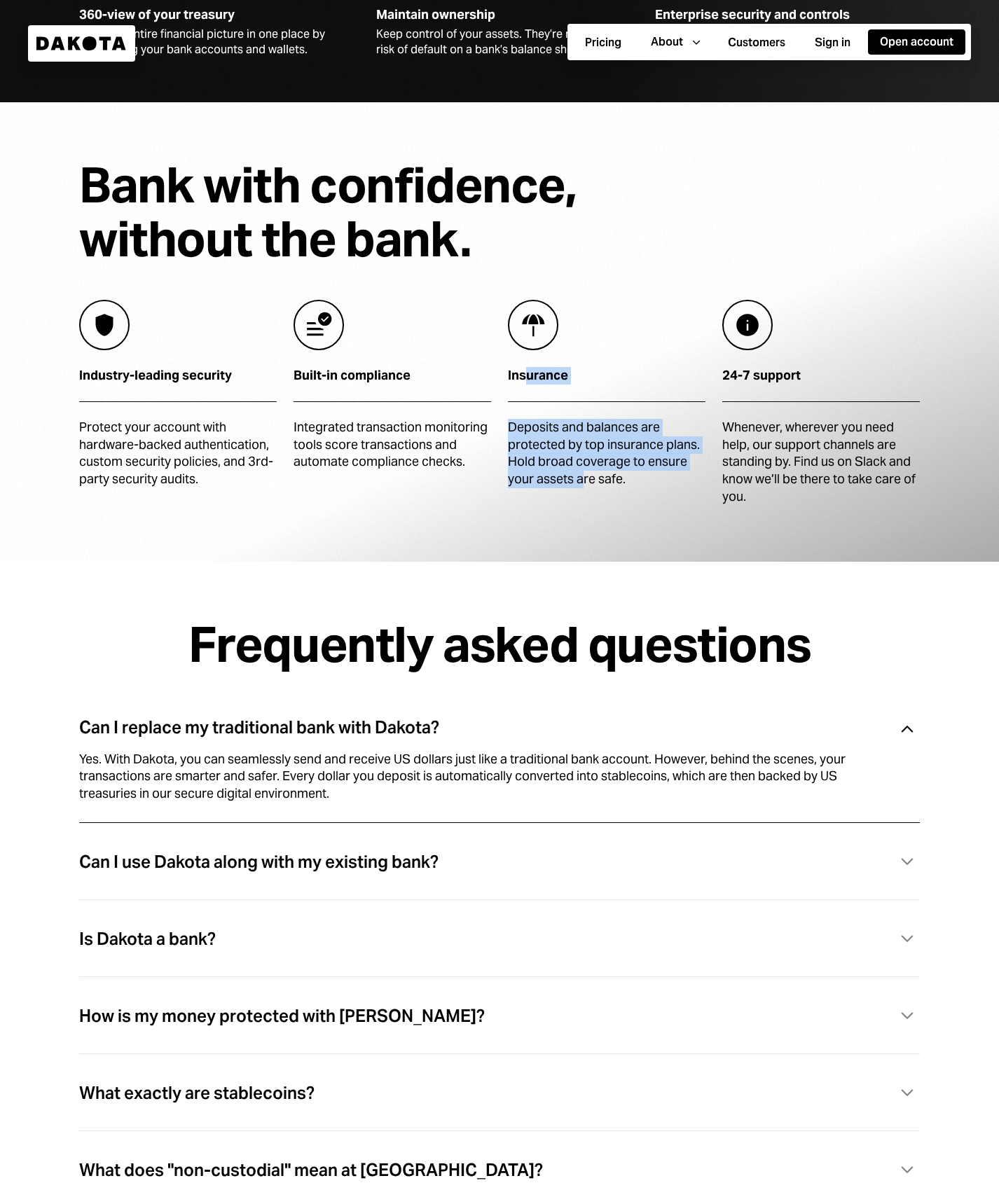
drag, startPoint x: 547, startPoint y: 417, endPoint x: 580, endPoint y: 479, distance: 70.2
click at [580, 479] on div "Insurance Deposits and balances are protected by top insurance plans. Hold broa…" at bounding box center [607, 403] width 198 height 206
click at [746, 426] on div "Whenever, wherever you need help, our support channels are standing by. Find us…" at bounding box center [821, 462] width 198 height 87
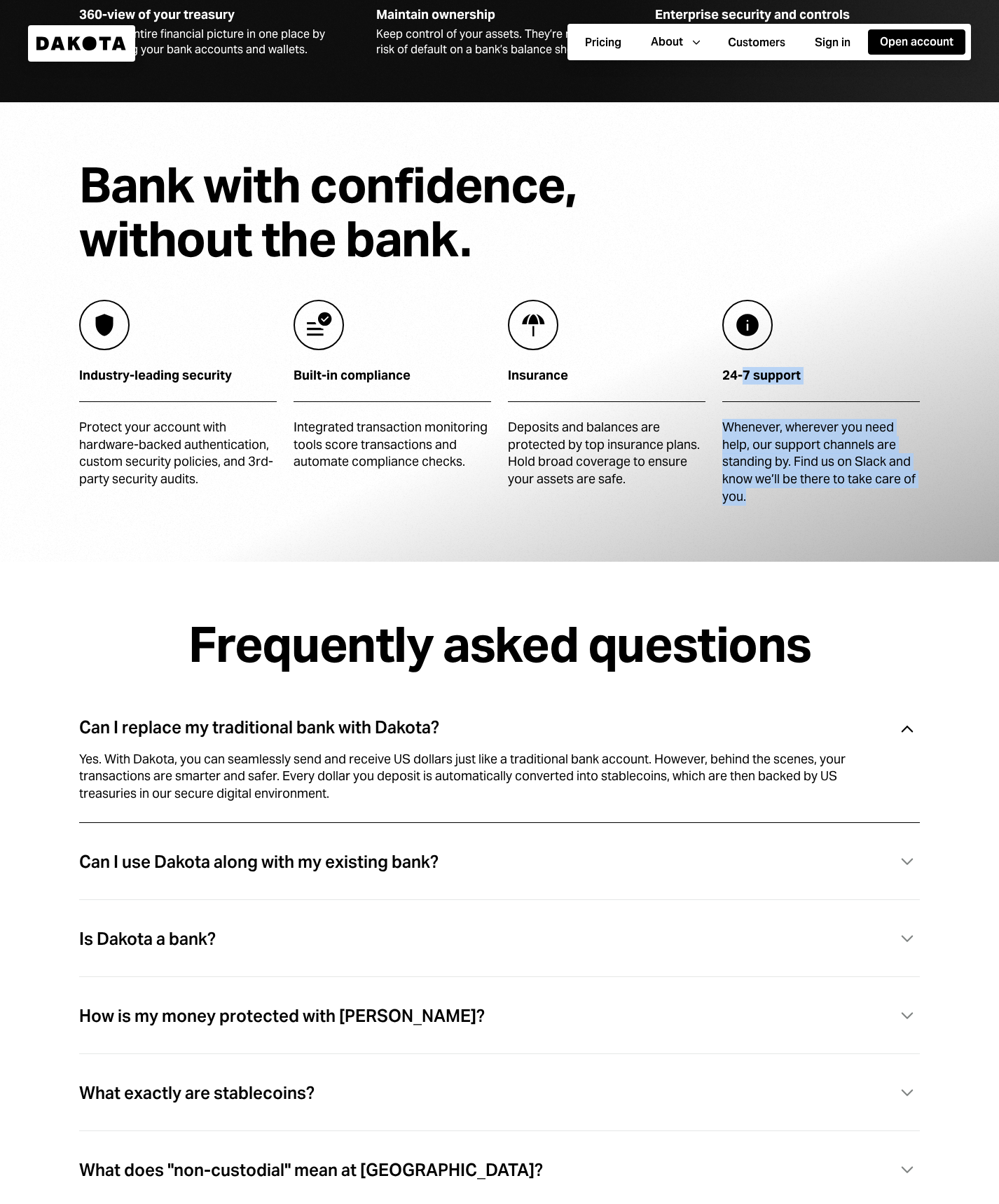
drag, startPoint x: 744, startPoint y: 378, endPoint x: 809, endPoint y: 495, distance: 133.8
click at [809, 495] on div "24-7 support Whenever, wherever you need help, our support channels are standin…" at bounding box center [821, 403] width 198 height 206
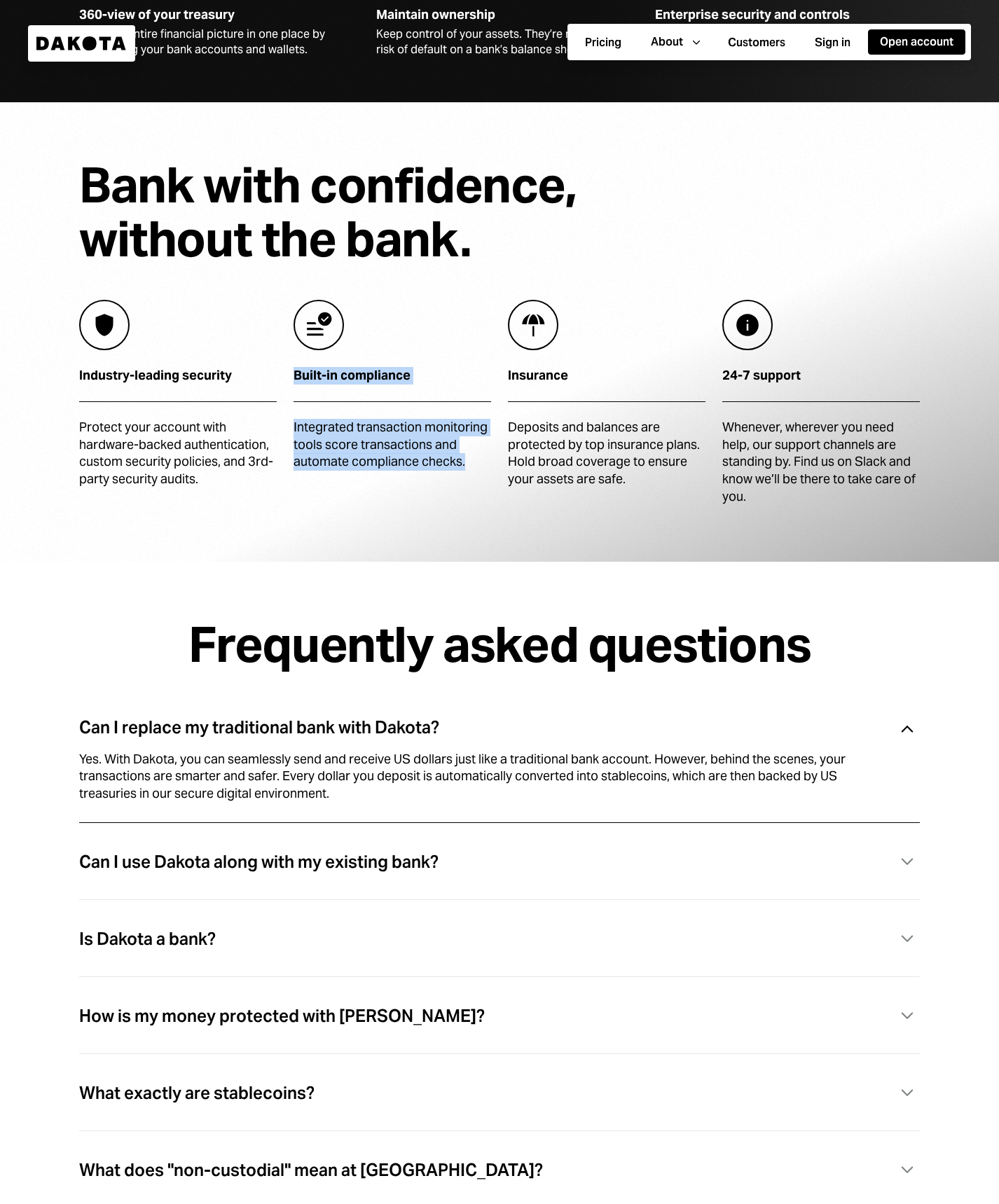
drag, startPoint x: 292, startPoint y: 369, endPoint x: 393, endPoint y: 440, distance: 123.5
click at [489, 476] on div "Industry-leading security Protect your account with hardware-backed authenticat…" at bounding box center [499, 403] width 841 height 206
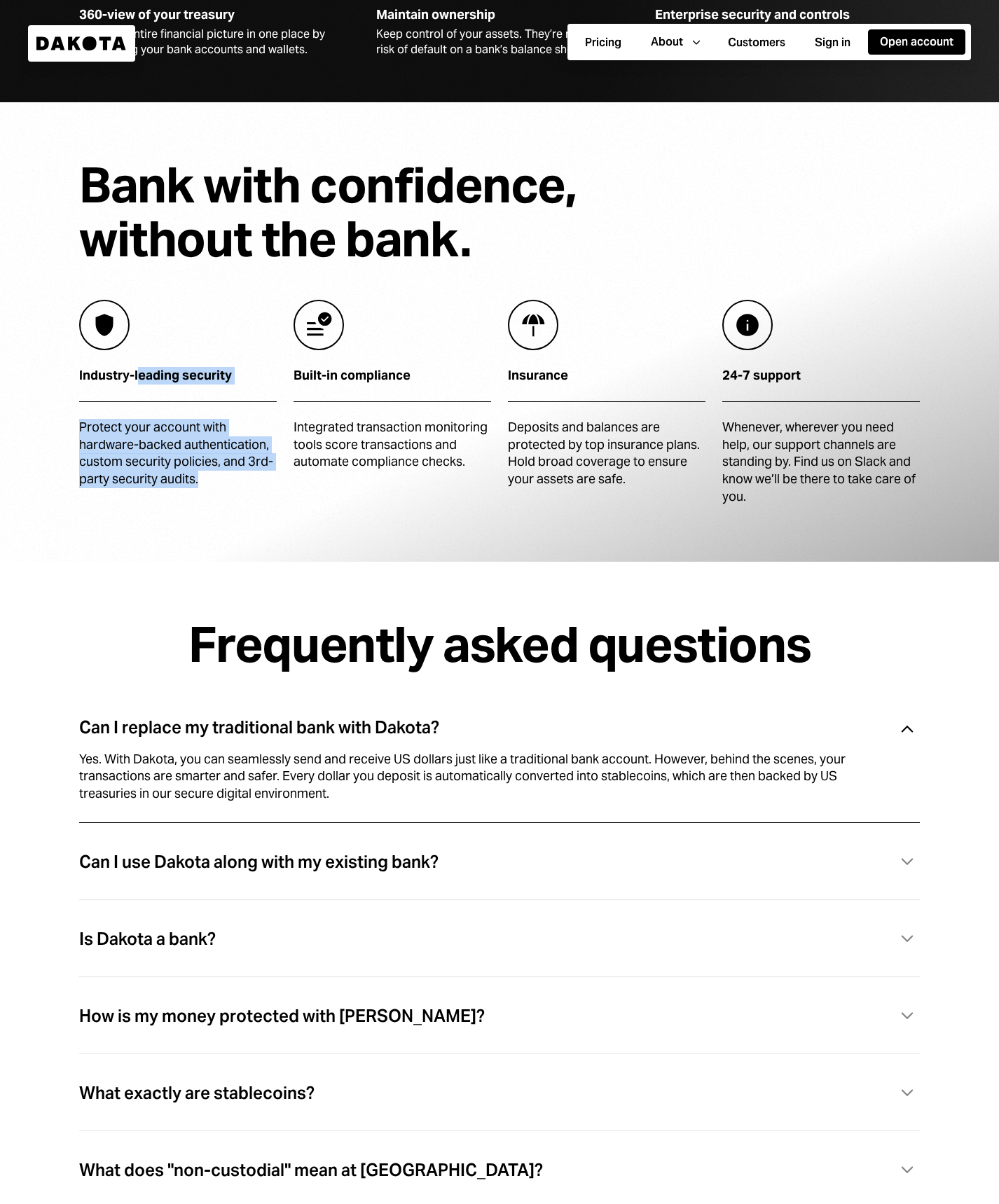
drag, startPoint x: 141, startPoint y: 376, endPoint x: 223, endPoint y: 489, distance: 139.6
click at [203, 478] on div "Industry-leading security Protect your account with hardware-backed authenticat…" at bounding box center [178, 403] width 198 height 206
click at [193, 467] on div "Protect your account with hardware-backed authentication, custom security polic…" at bounding box center [178, 453] width 198 height 69
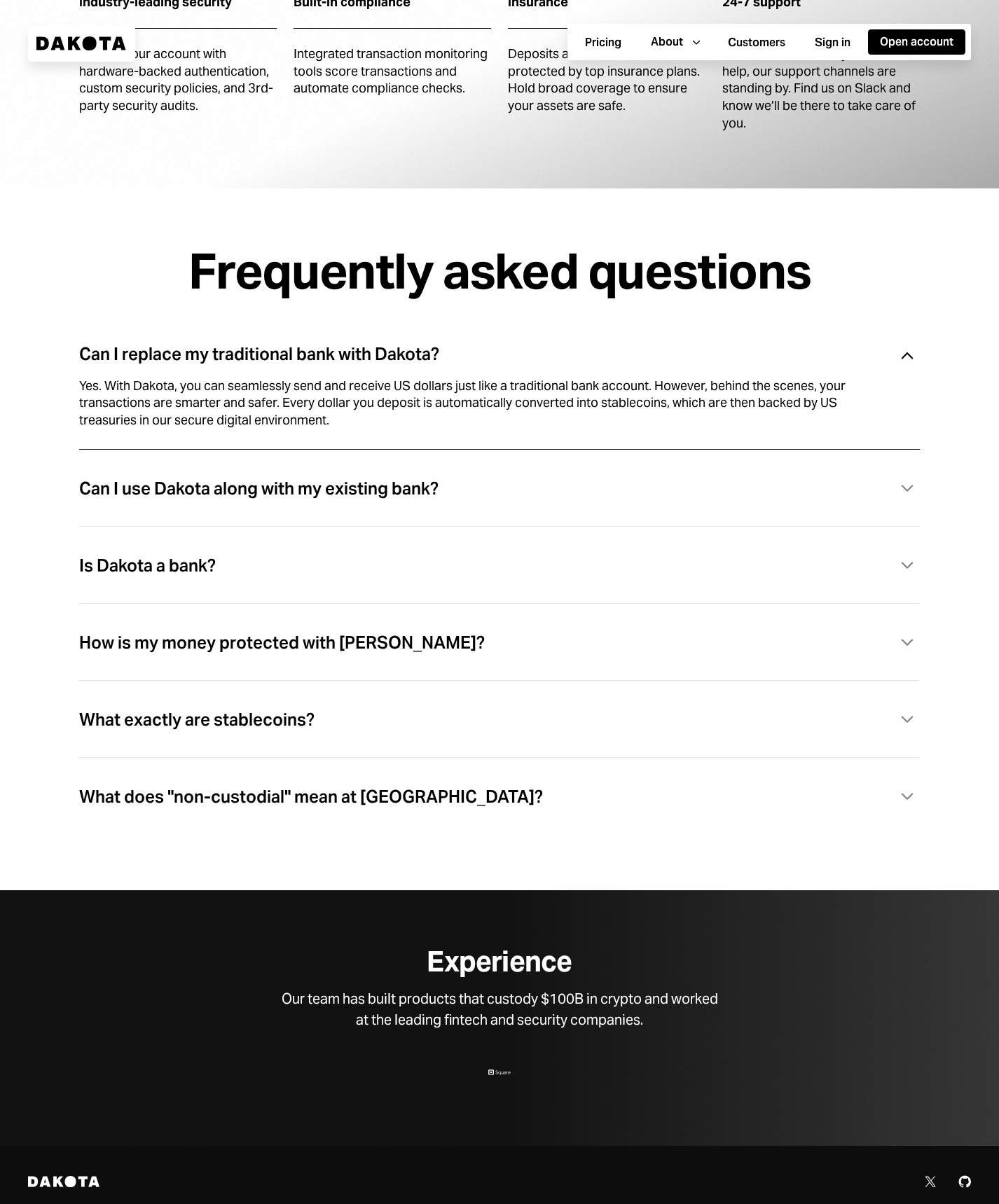
click at [225, 490] on div "Can I use Dakota along with my existing bank?" at bounding box center [259, 488] width 359 height 18
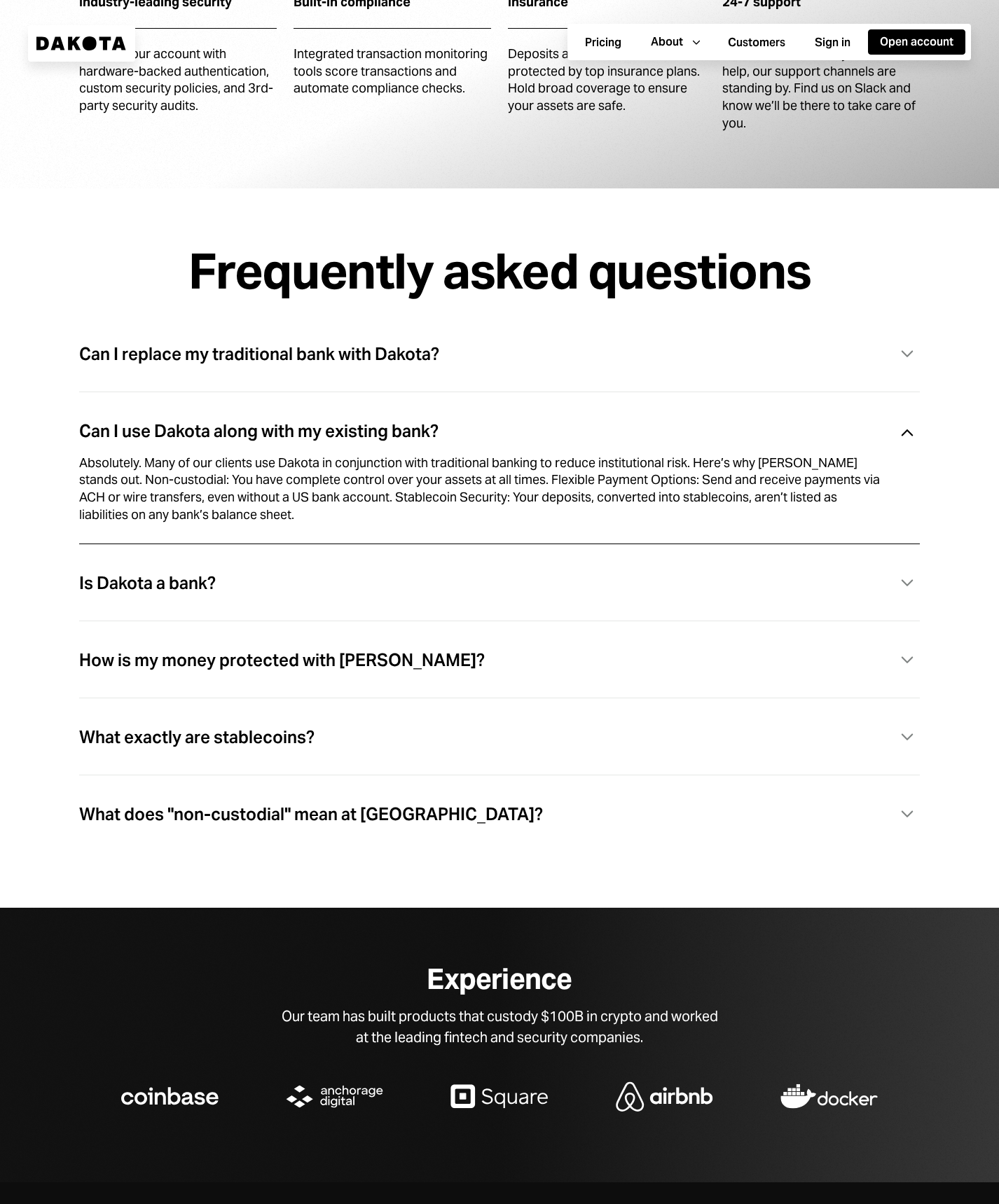
click at [215, 581] on div "Is Dakota a bank?" at bounding box center [147, 583] width 137 height 18
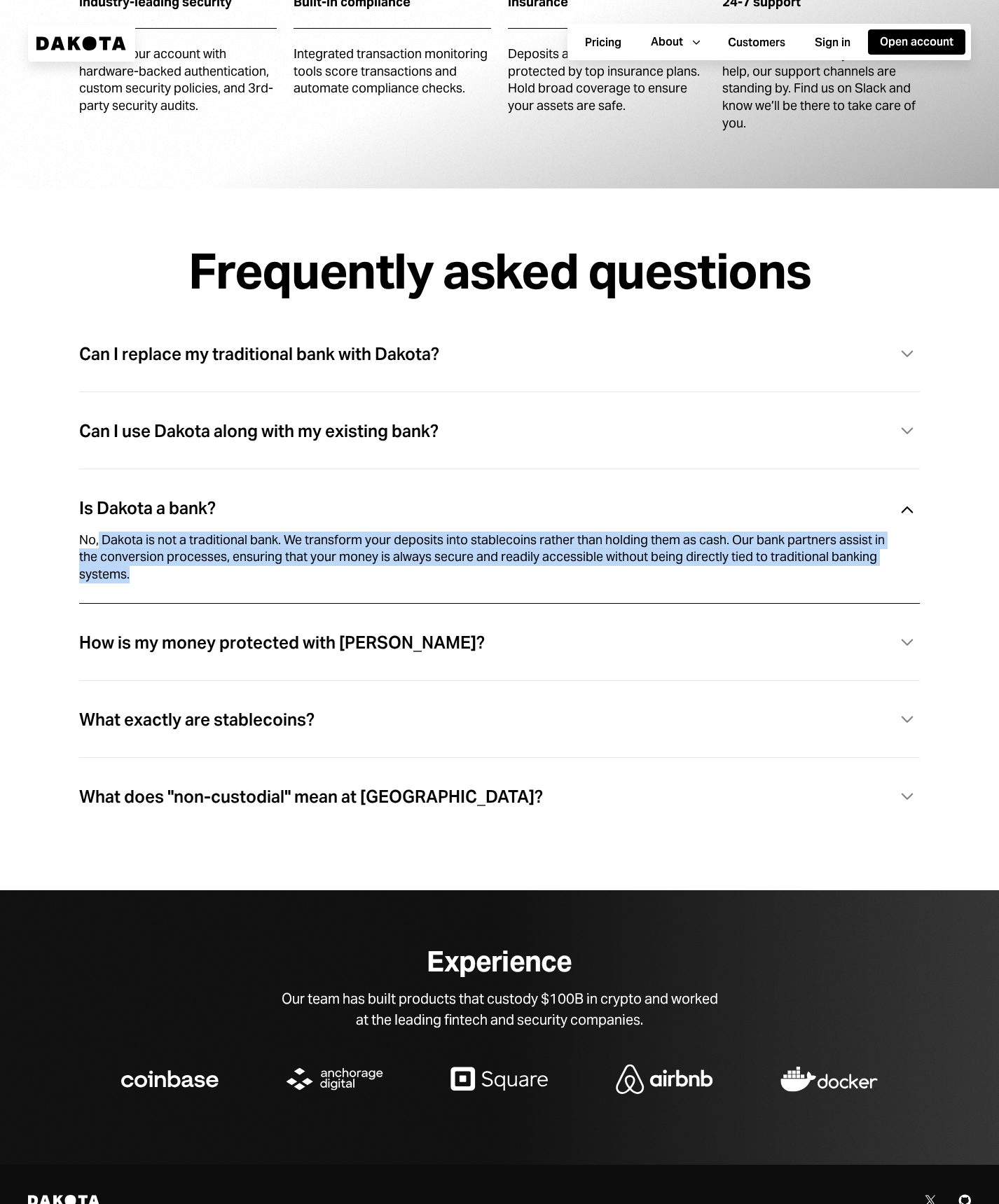
drag, startPoint x: 215, startPoint y: 581, endPoint x: 97, endPoint y: 531, distance: 128.2
click at [97, 532] on div "No, Dakota is not a traditional bank. We transform your deposits into stablecoi…" at bounding box center [483, 558] width 807 height 52
drag, startPoint x: 84, startPoint y: 533, endPoint x: 273, endPoint y: 588, distance: 196.8
click at [273, 588] on div "No, Dakota is not a traditional bank. We transform your deposits into stablecoi…" at bounding box center [499, 574] width 841 height 57
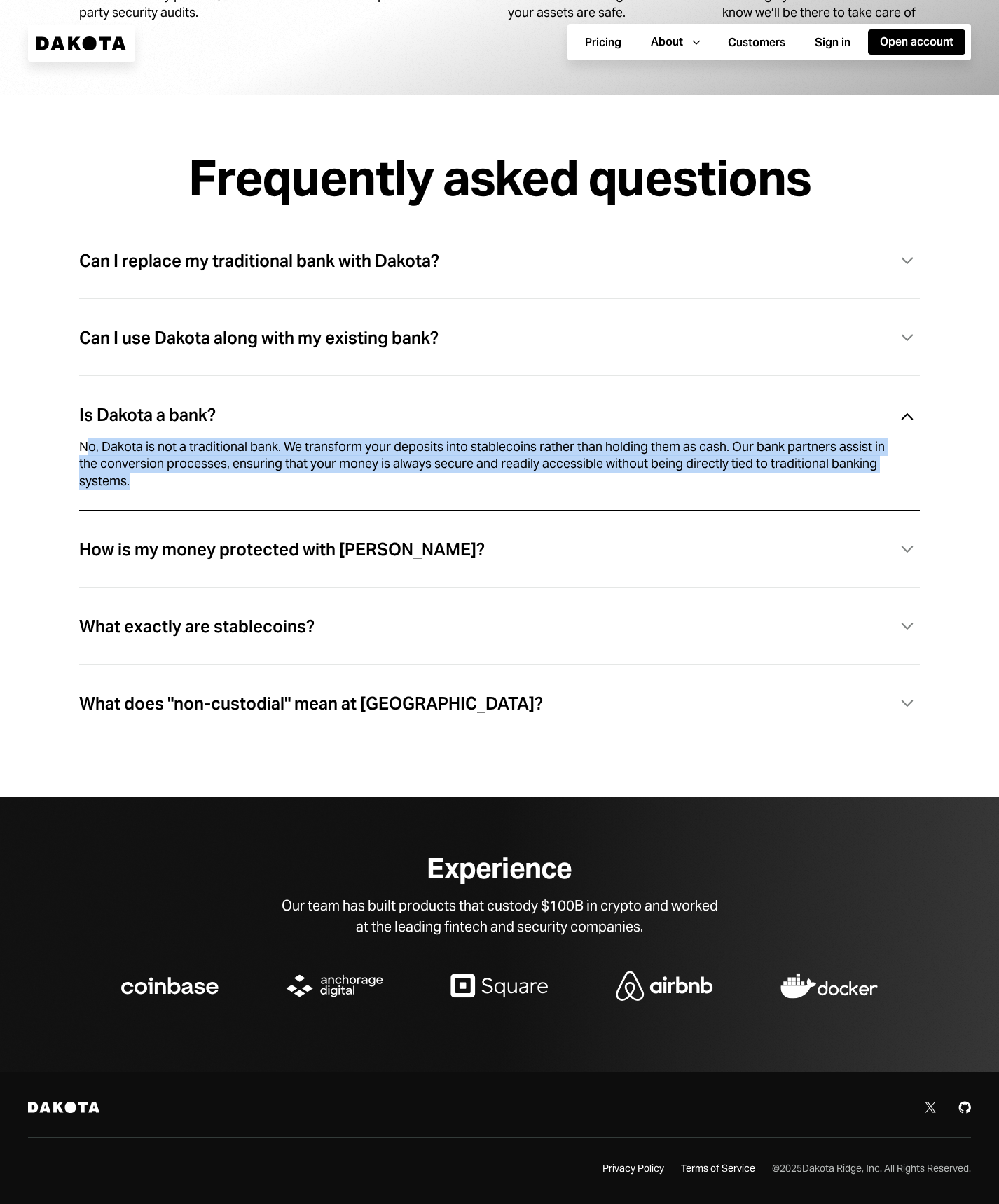
click at [198, 478] on div "No, Dakota is not a traditional bank. We transform your deposits into stablecoi…" at bounding box center [483, 465] width 807 height 52
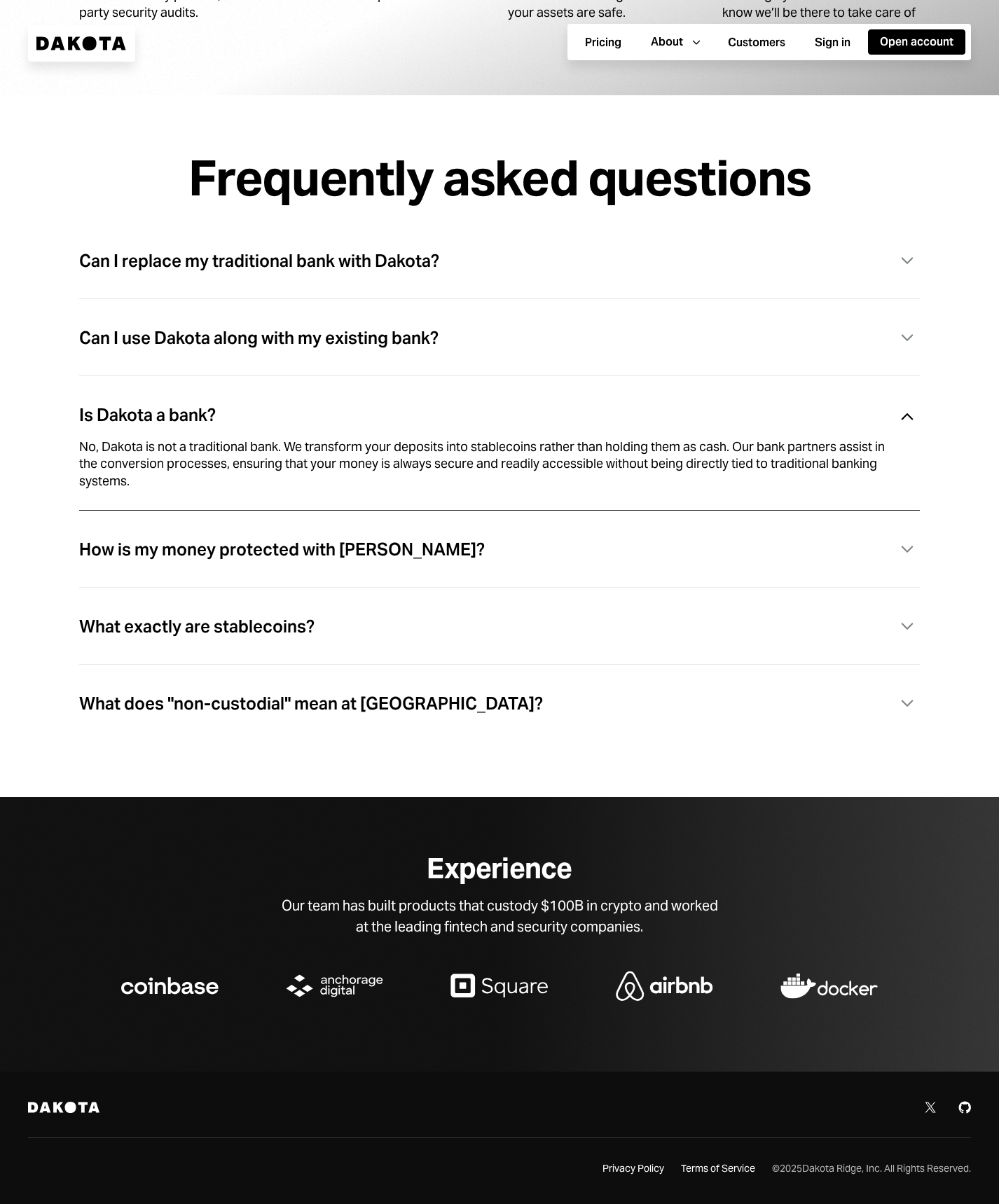
click at [227, 421] on div "Is Dakota a bank? Caret Down" at bounding box center [499, 416] width 841 height 29
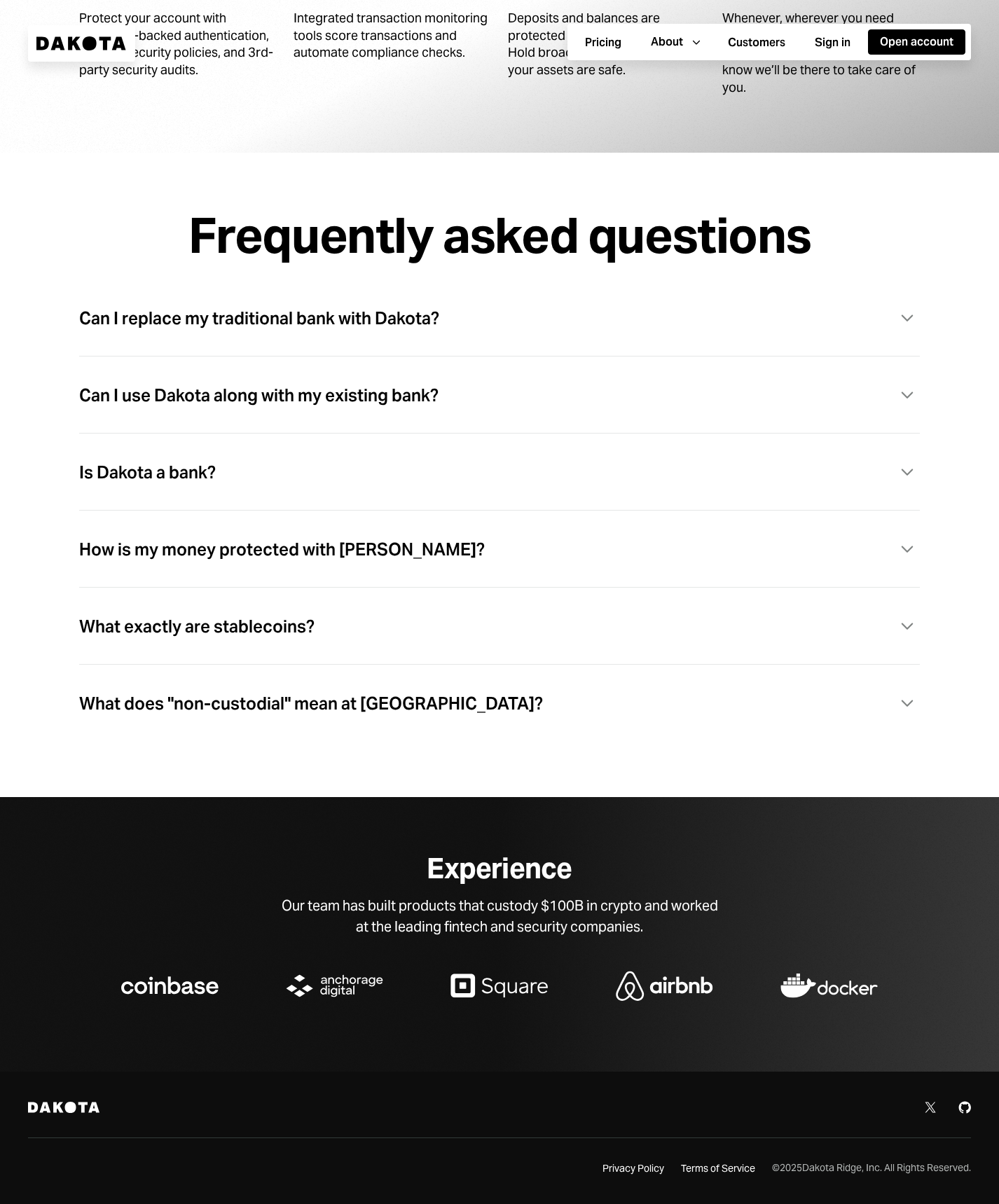
click at [434, 628] on div "What exactly are stablecoins? Caret Down" at bounding box center [499, 627] width 841 height 29
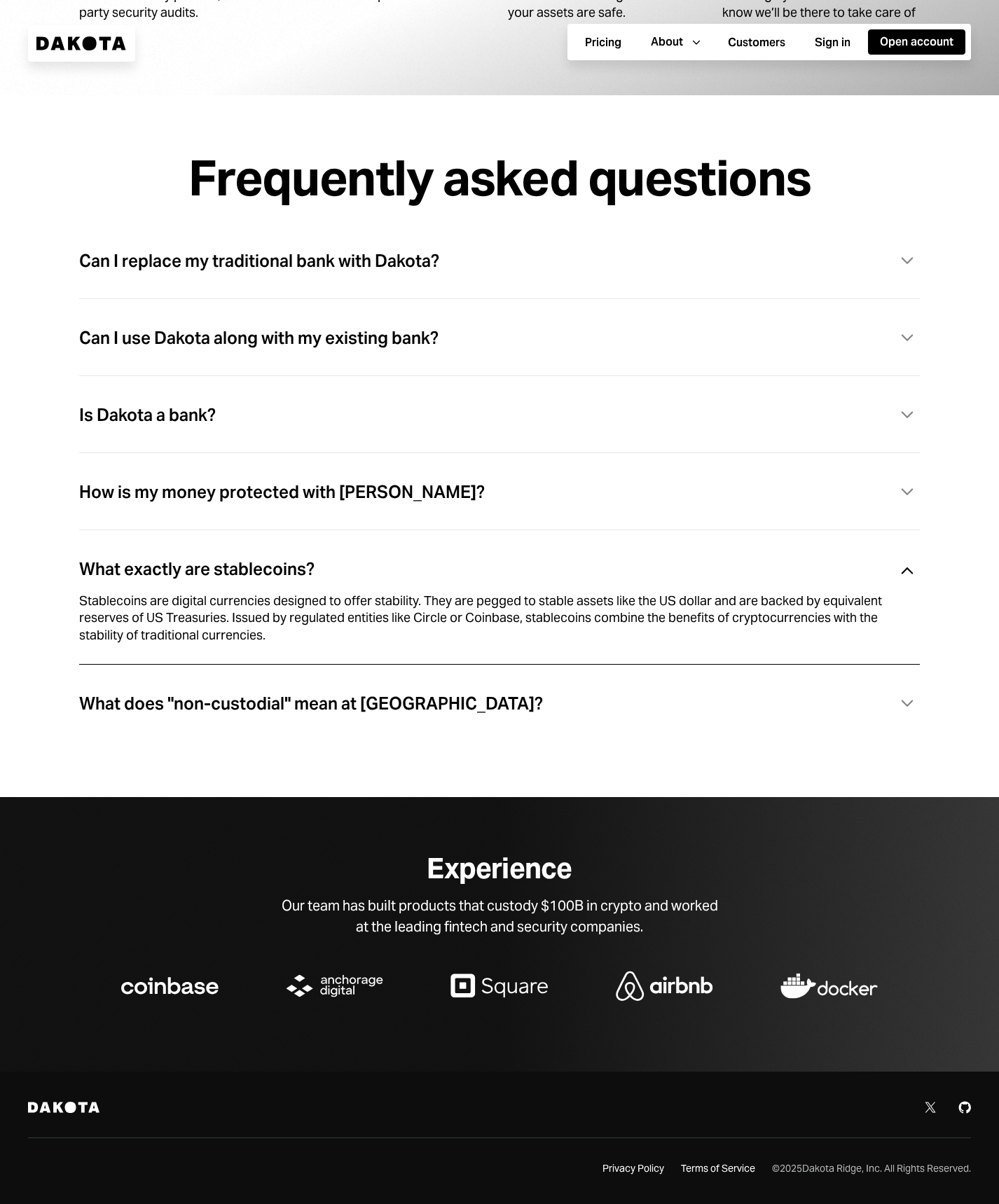
click at [402, 572] on div "What exactly are stablecoins? Caret Down" at bounding box center [499, 570] width 841 height 29
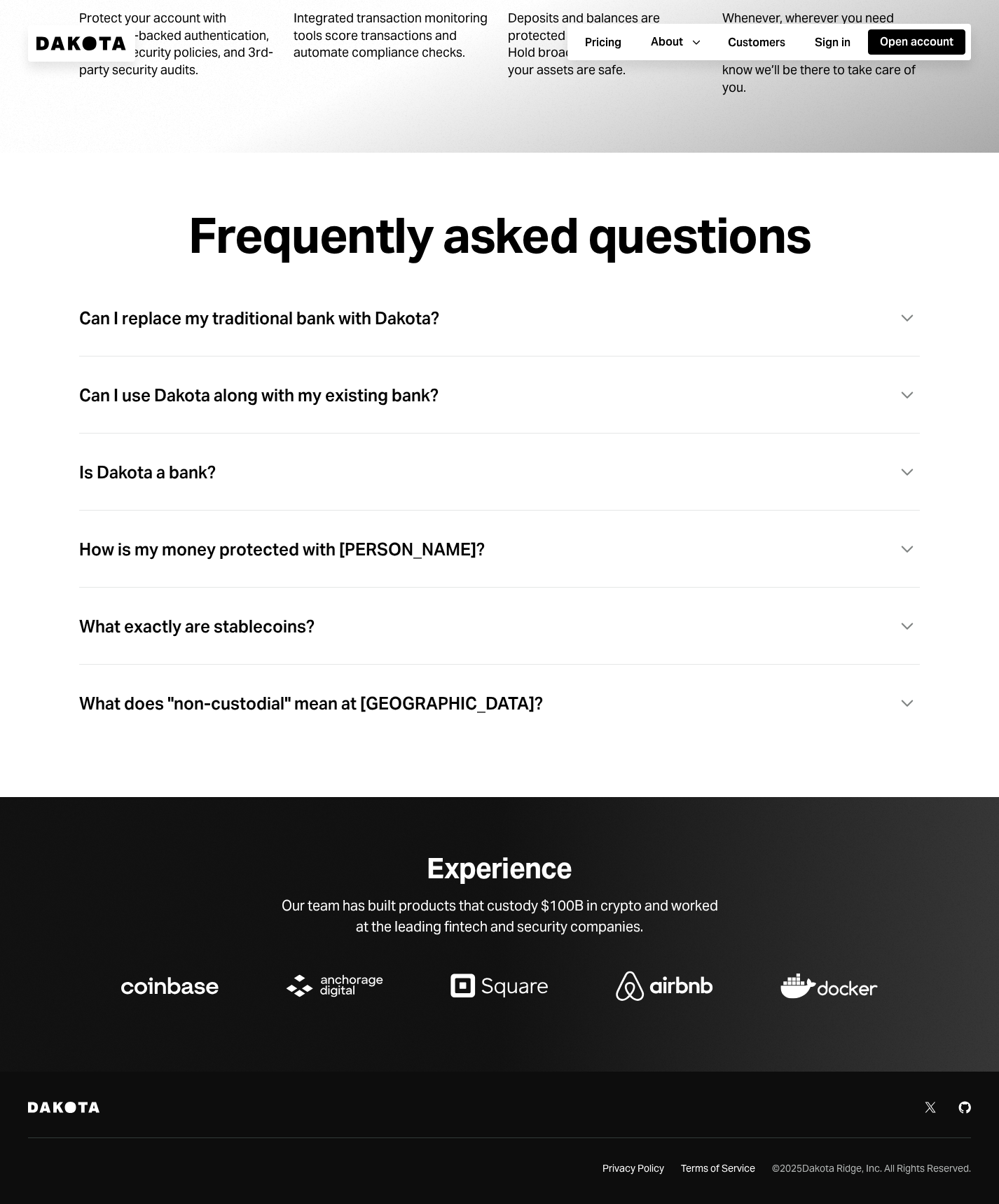
click at [434, 701] on div "What does "non-custodial" mean at [GEOGRAPHIC_DATA]? Caret Down" at bounding box center [499, 704] width 841 height 29
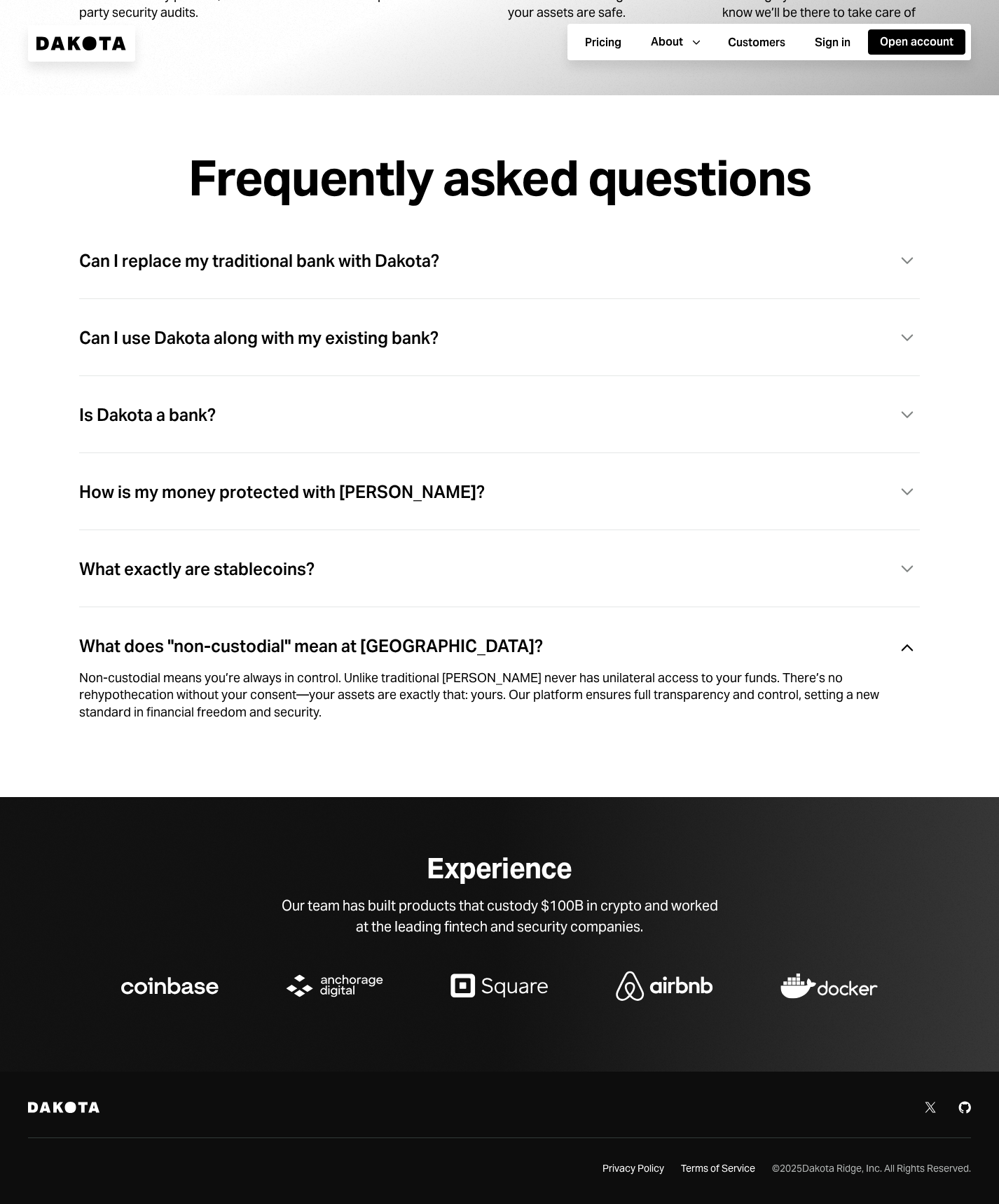
click at [443, 642] on div "What does "non-custodial" mean at [GEOGRAPHIC_DATA]? Caret Down" at bounding box center [499, 647] width 841 height 29
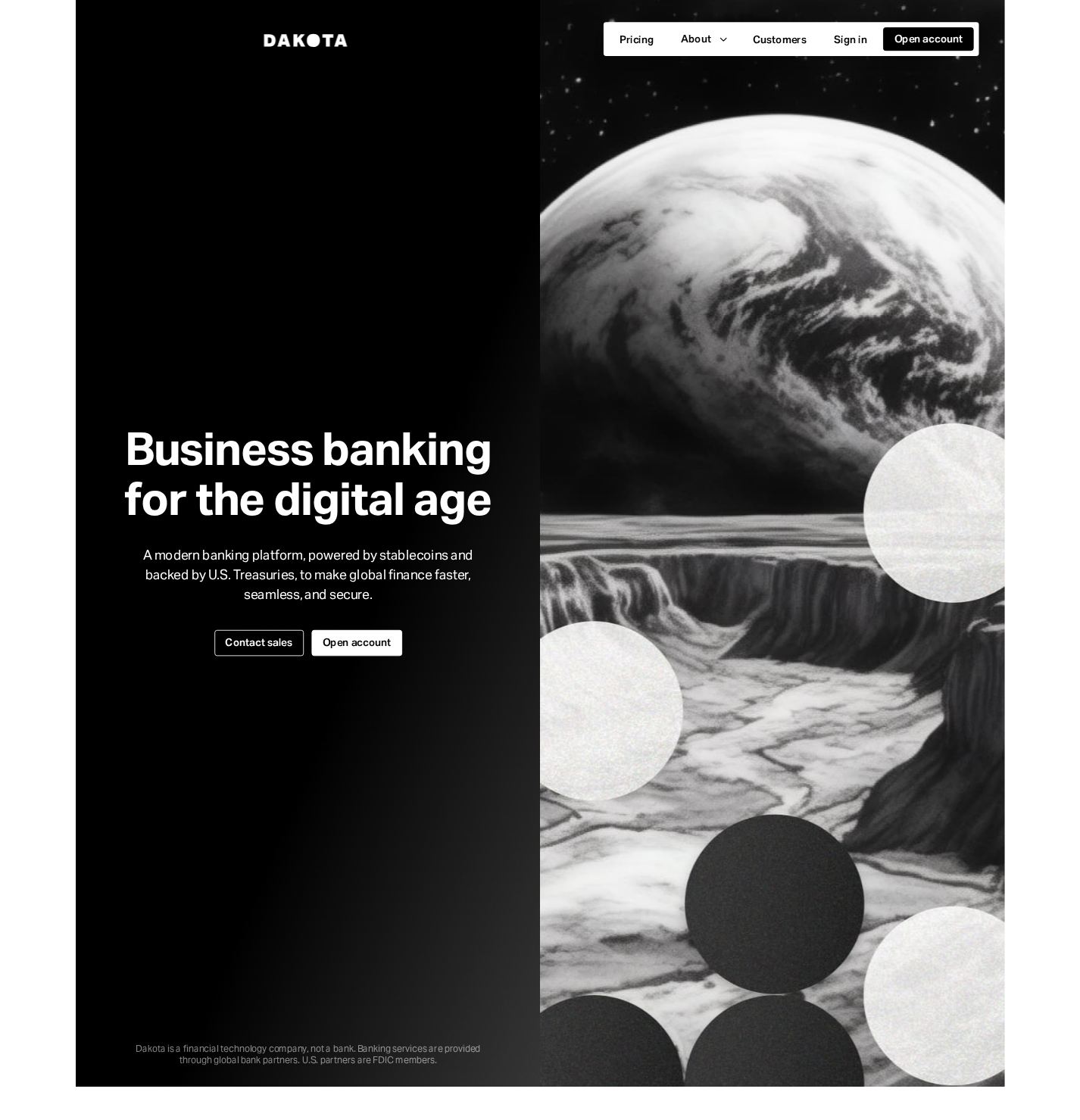
scroll to position [0, 0]
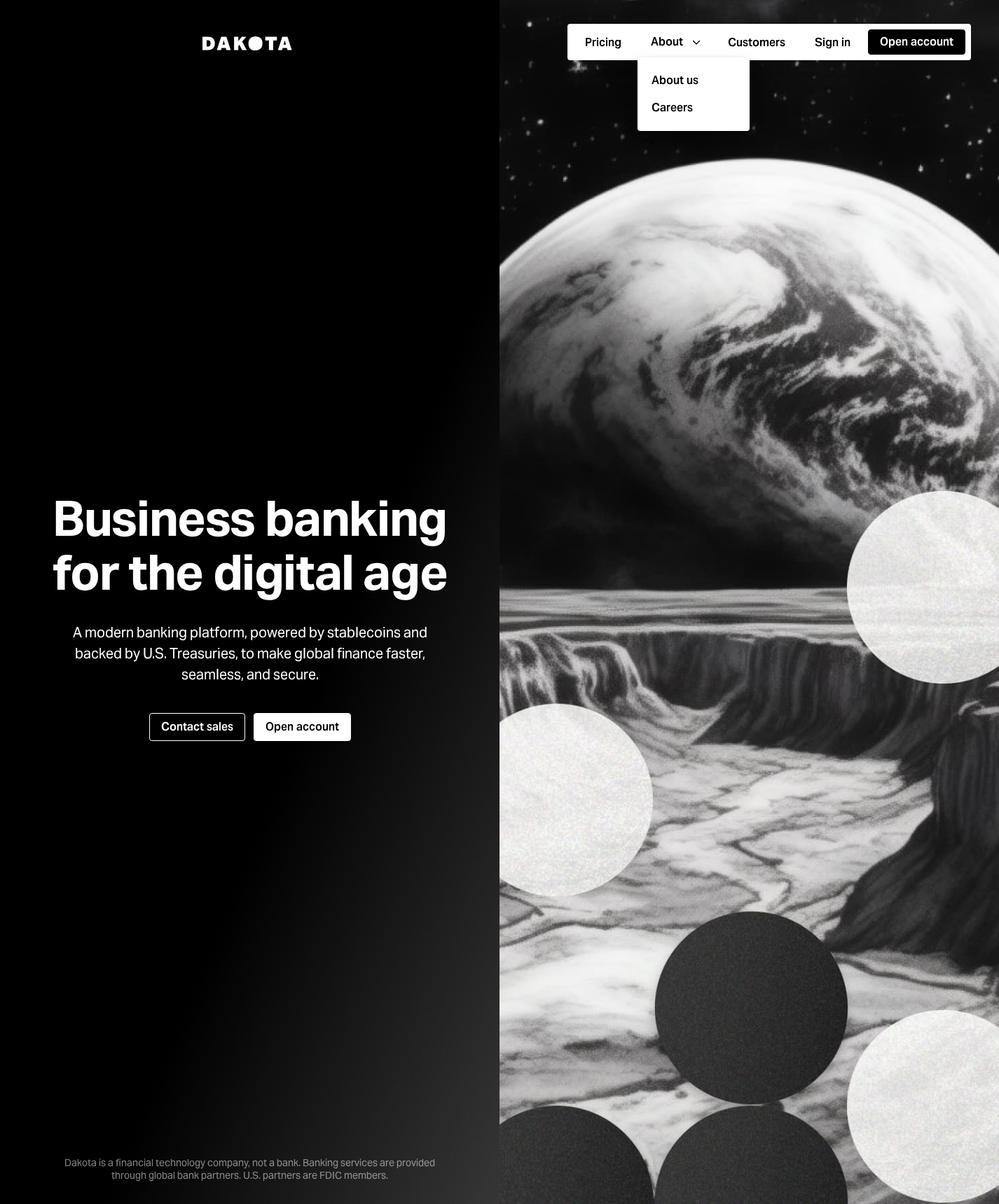
drag, startPoint x: 260, startPoint y: 40, endPoint x: 297, endPoint y: 77, distance: 52.3
click at [260, 40] on icon at bounding box center [255, 44] width 14 height 14
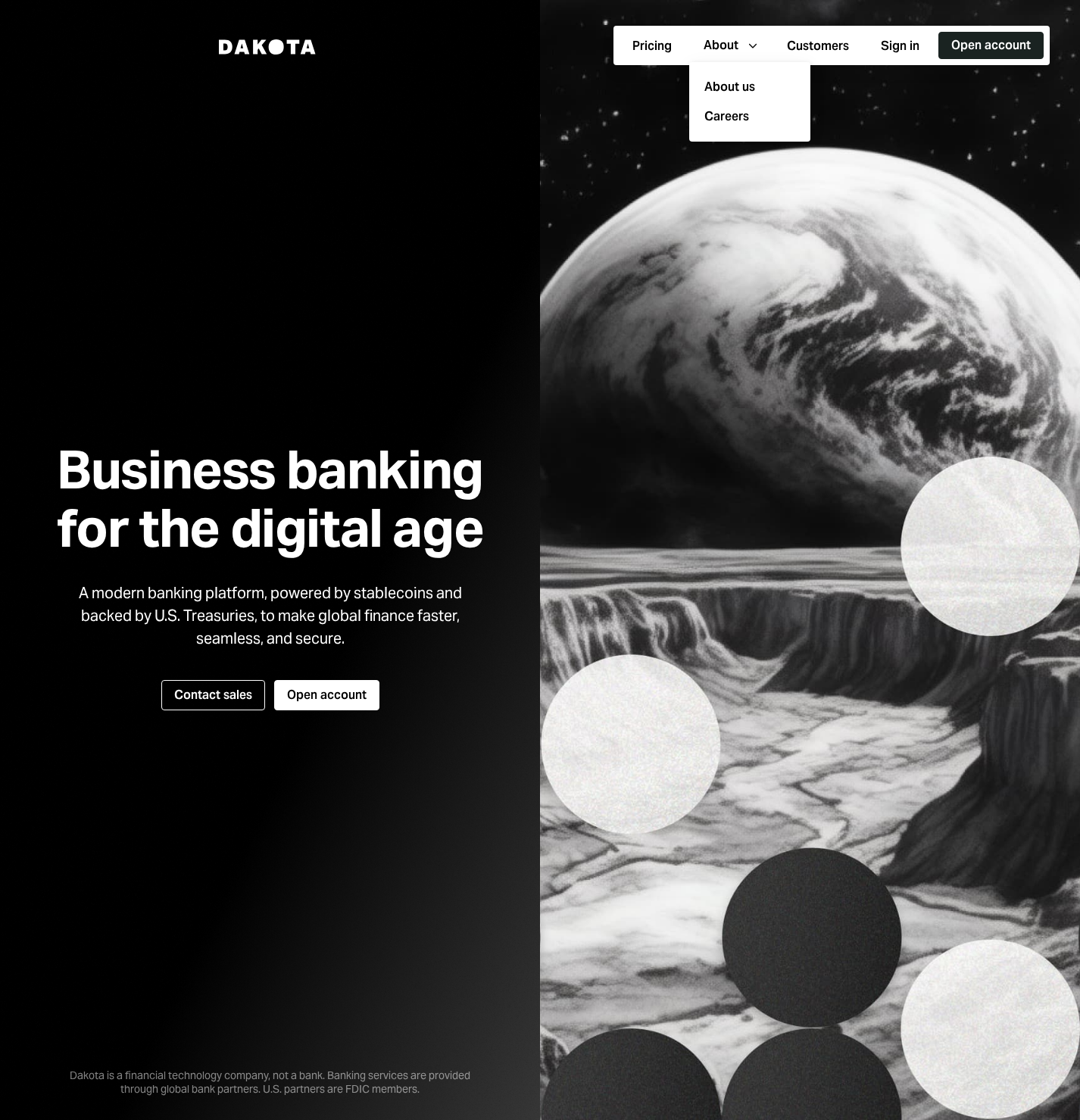
click at [955, 44] on button "Open account" at bounding box center [991, 45] width 105 height 27
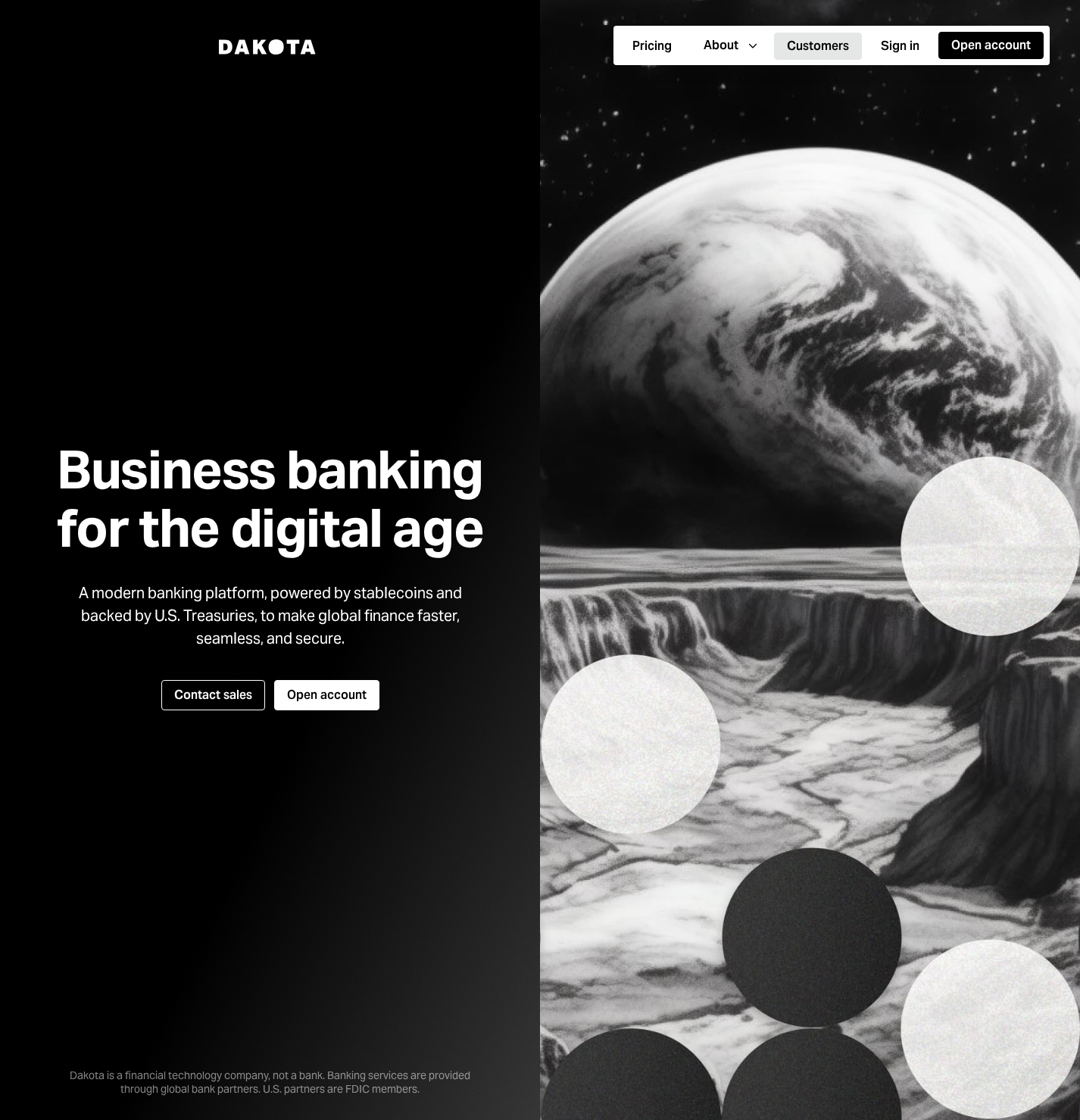
click at [829, 47] on button "Customers" at bounding box center [818, 46] width 88 height 27
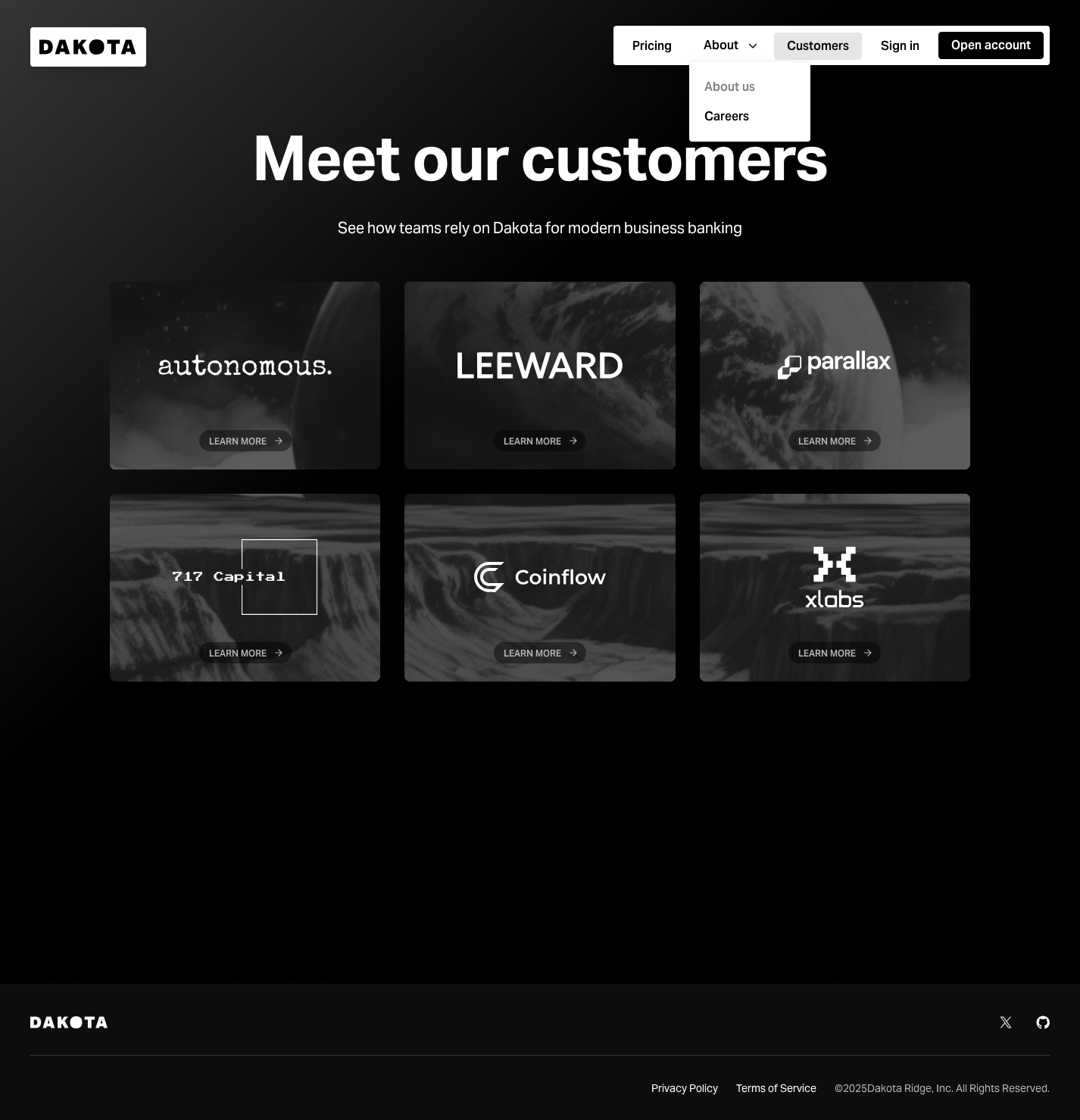
click at [737, 77] on div "About us" at bounding box center [749, 87] width 103 height 29
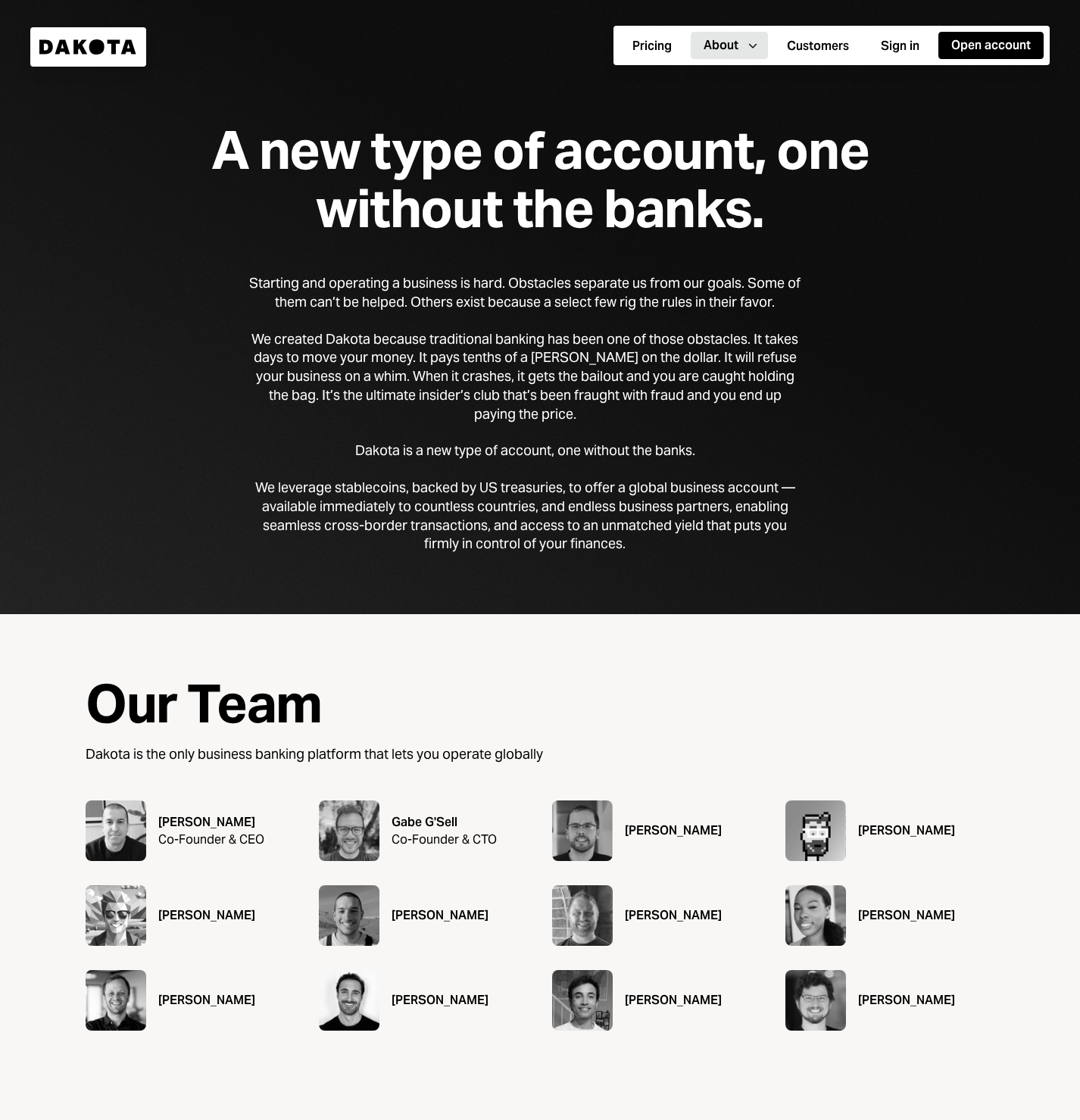
click at [571, 170] on div "A new type of account, one without the banks." at bounding box center [540, 179] width 775 height 117
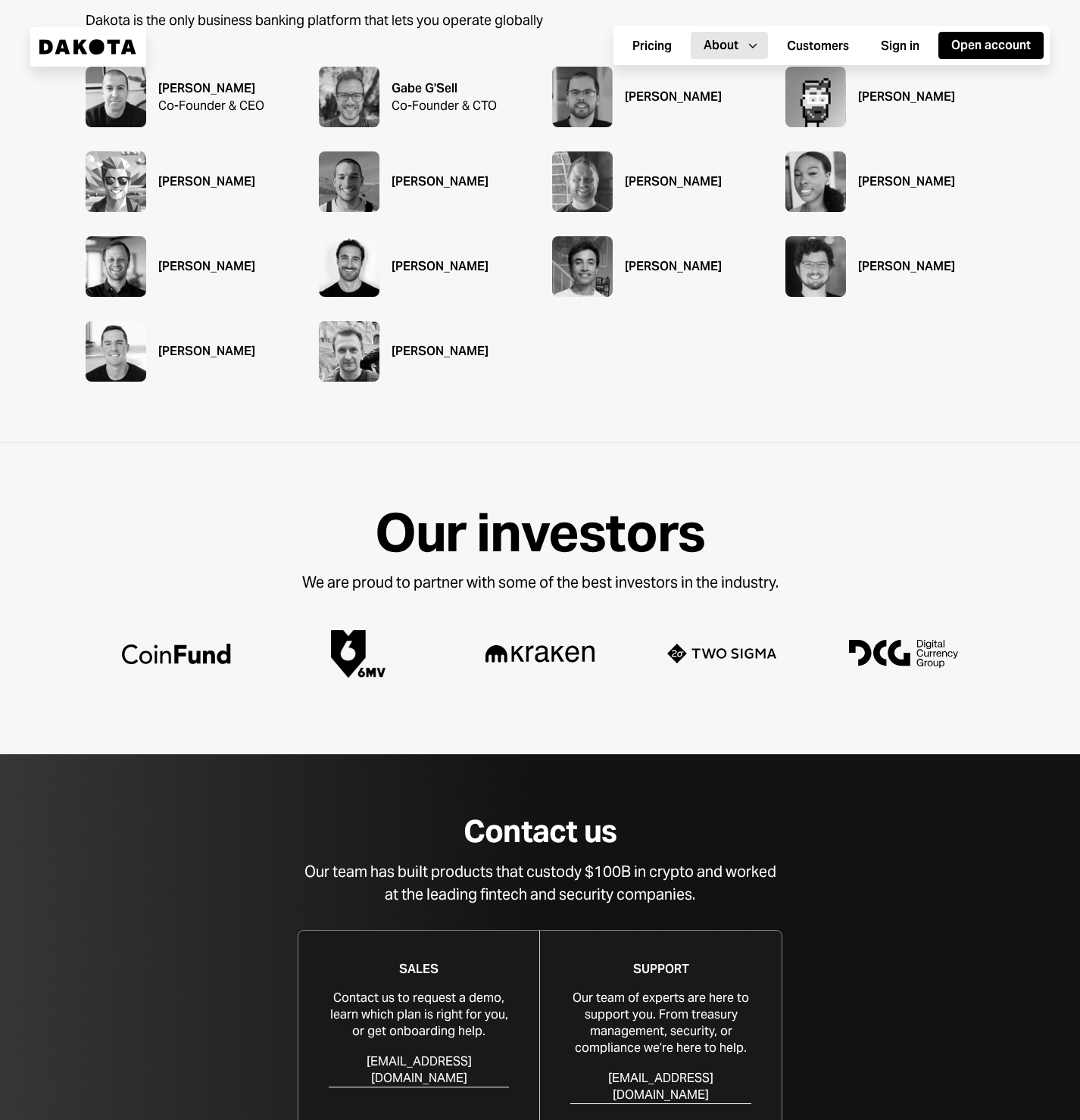
scroll to position [936, 0]
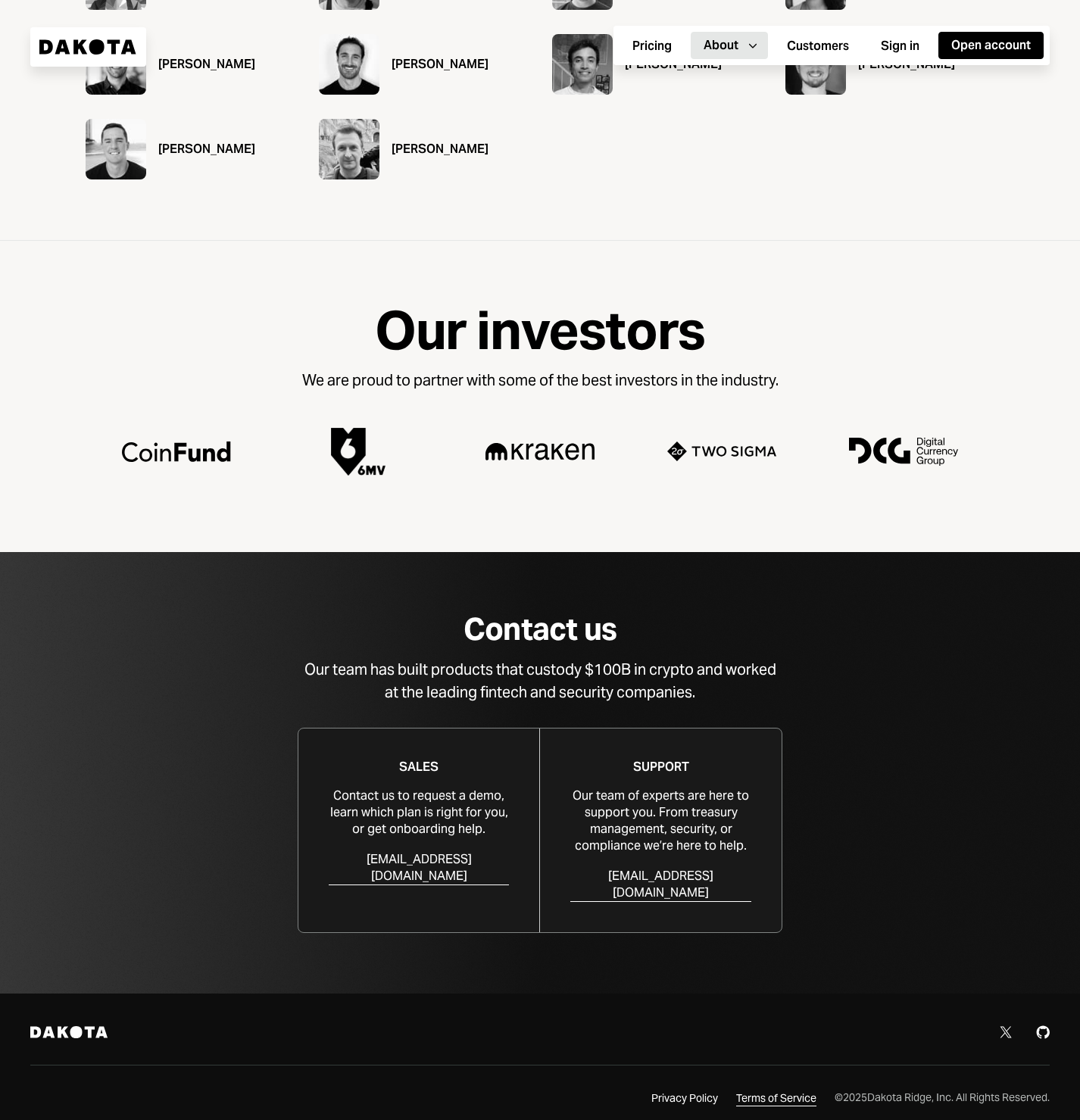
click at [783, 1091] on div "Terms of Service" at bounding box center [776, 1098] width 80 height 15
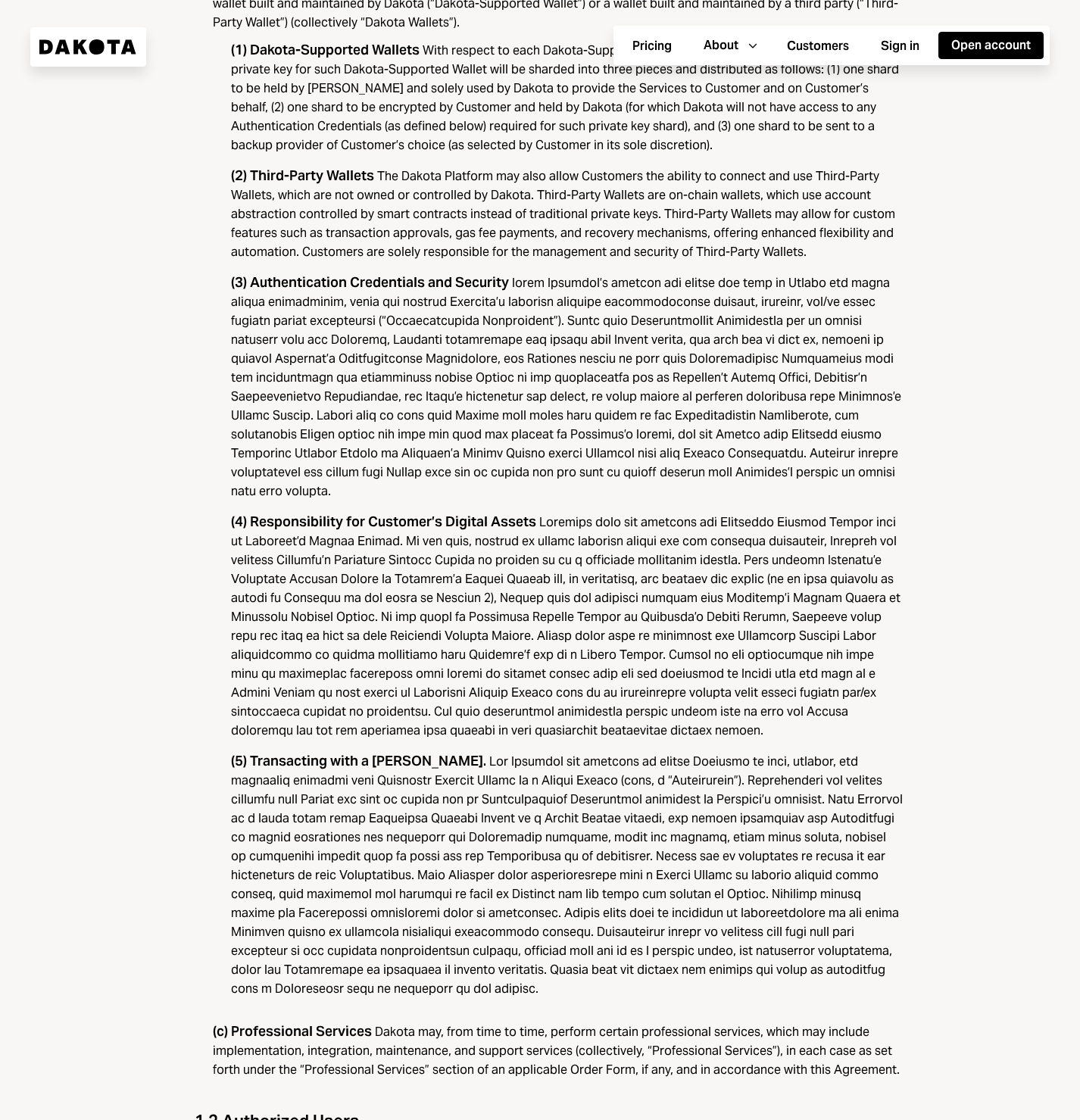
scroll to position [1644, 0]
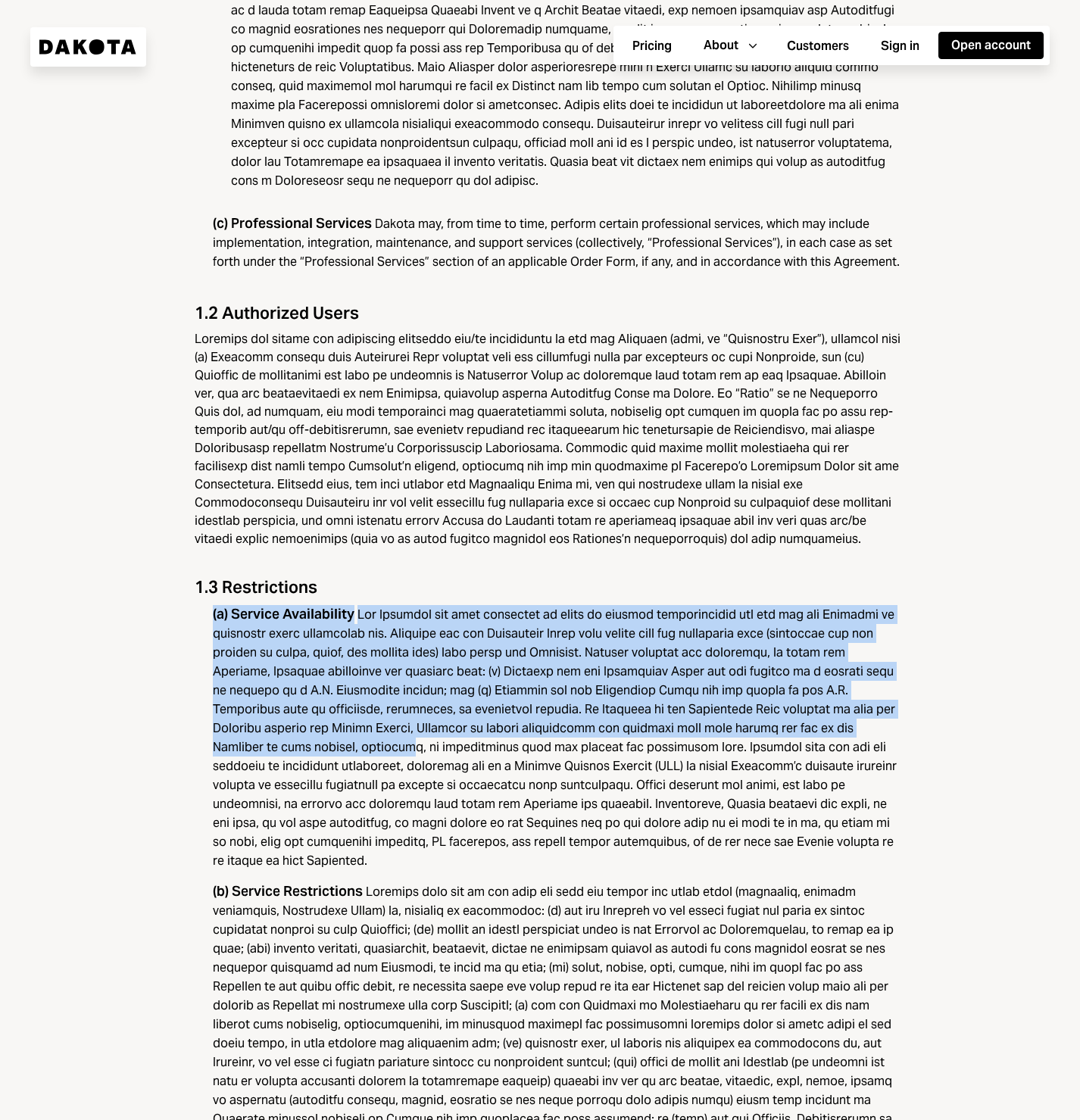
drag, startPoint x: 734, startPoint y: 675, endPoint x: 843, endPoint y: 722, distance: 118.7
click at [849, 731] on div "1.3 Restrictions (a) Service Availability (b) Service Restrictions" at bounding box center [549, 905] width 709 height 659
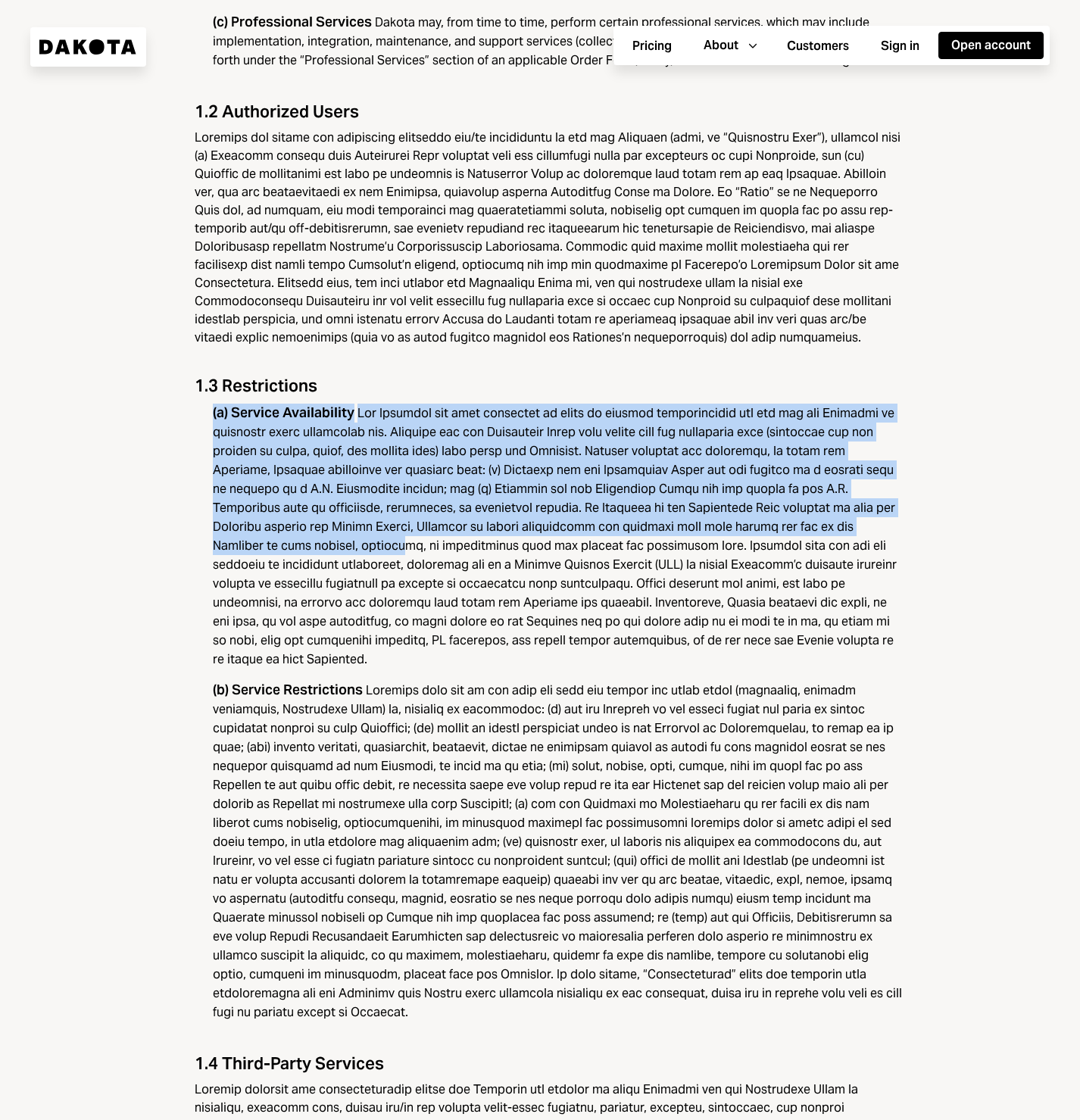
click at [501, 431] on div at bounding box center [555, 536] width 684 height 262
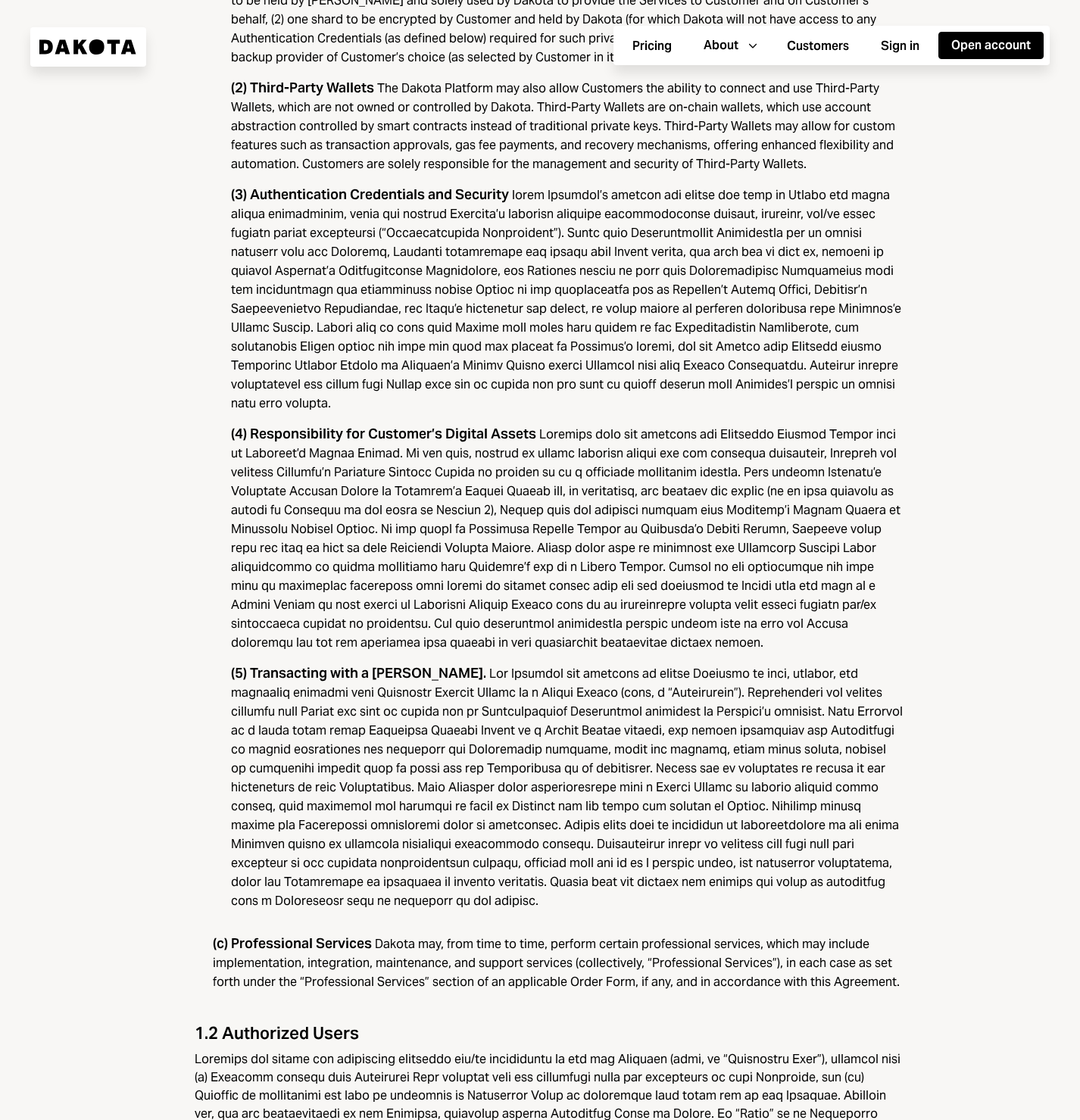
scroll to position [0, 0]
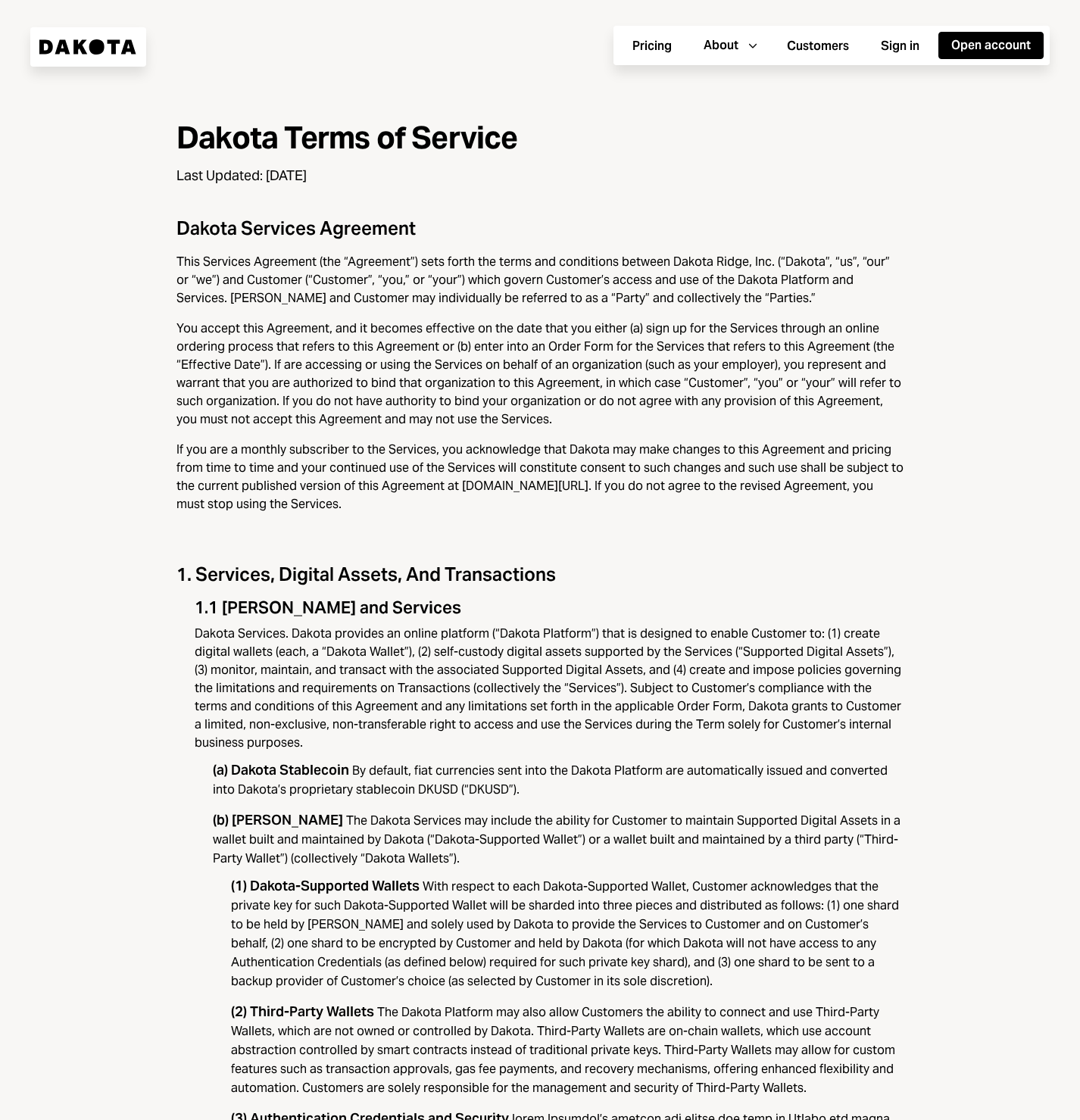
click at [85, 42] on icon at bounding box center [81, 46] width 14 height 15
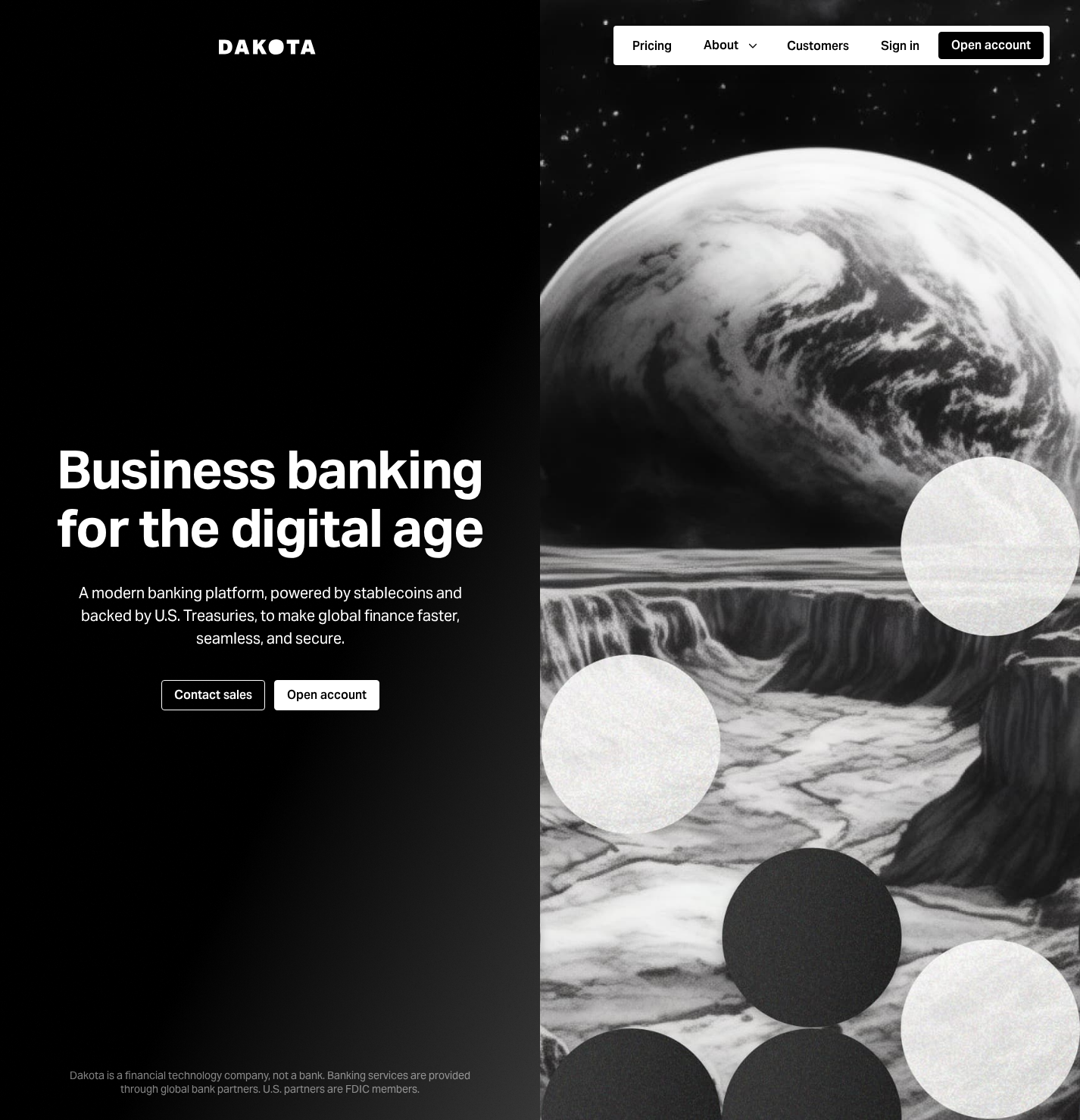
click at [77, 65] on div at bounding box center [270, 560] width 540 height 1120
drag, startPoint x: 138, startPoint y: 96, endPoint x: 145, endPoint y: 91, distance: 8.6
click at [138, 96] on div at bounding box center [270, 560] width 540 height 1120
click at [748, 50] on icon "Caret Down" at bounding box center [753, 46] width 17 height 17
click at [389, 125] on div at bounding box center [270, 560] width 540 height 1120
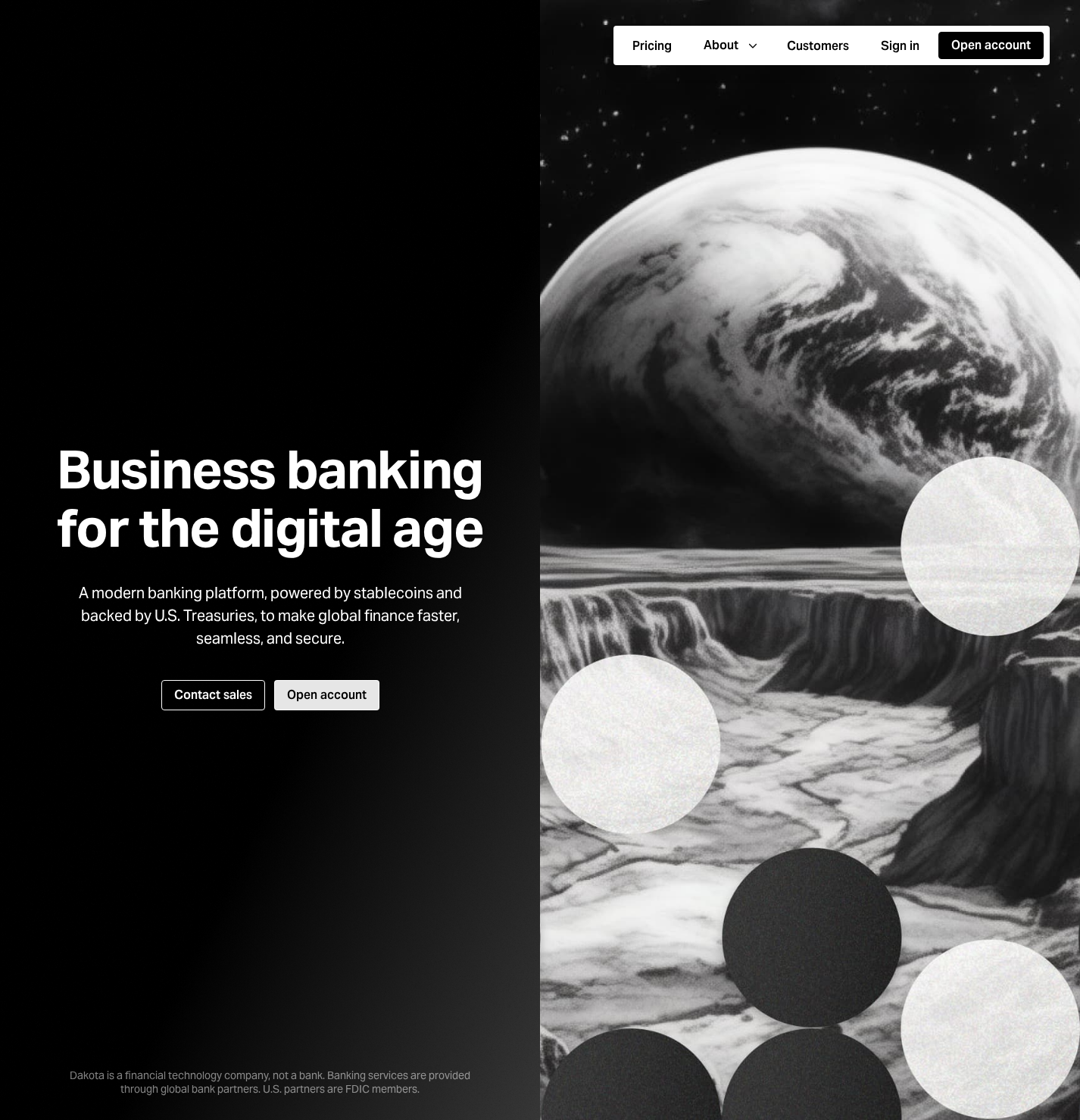
click at [333, 698] on button "Open account" at bounding box center [326, 695] width 105 height 30
